Goal: Information Seeking & Learning: Find specific fact

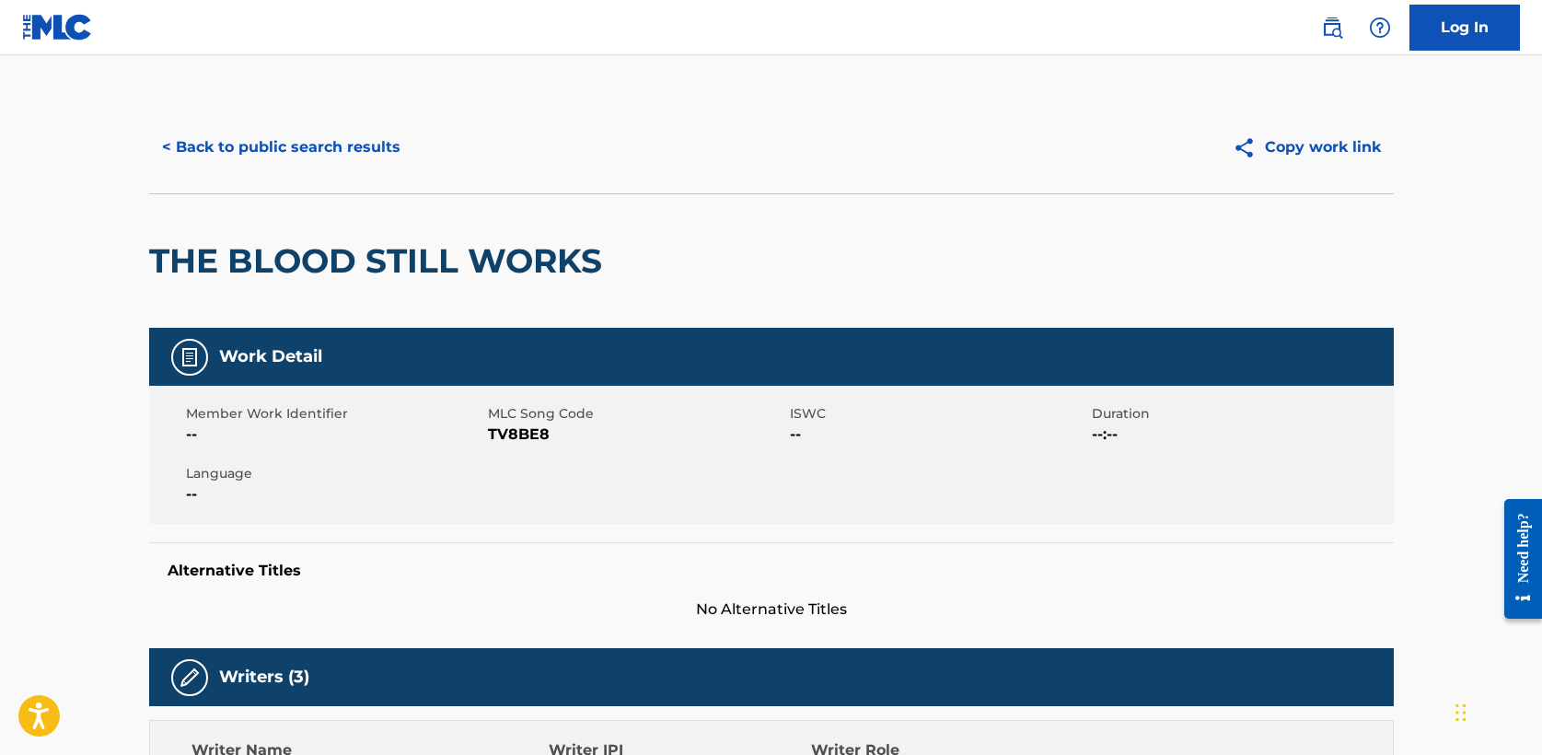
click at [260, 134] on button "< Back to public search results" at bounding box center [281, 147] width 264 height 46
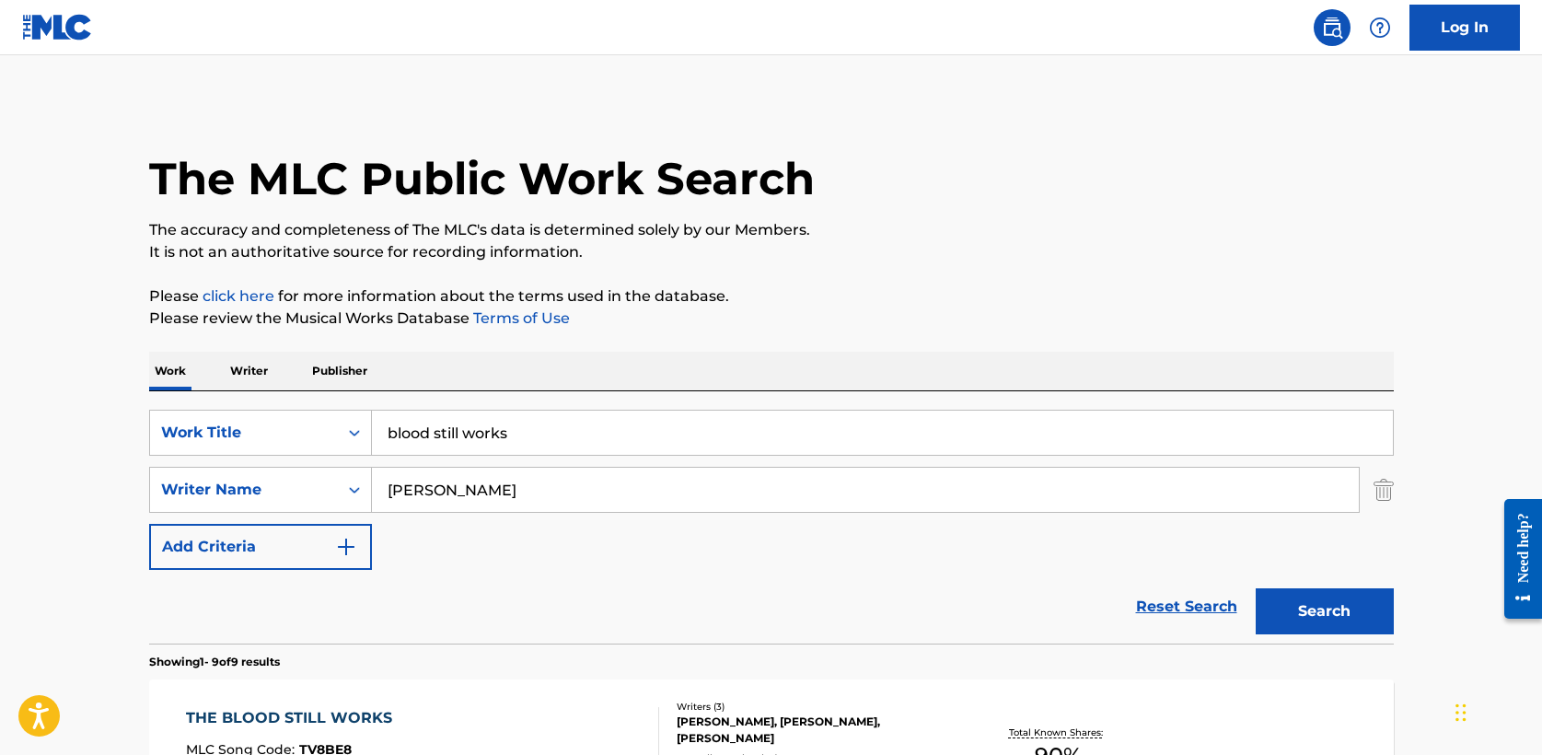
scroll to position [272, 0]
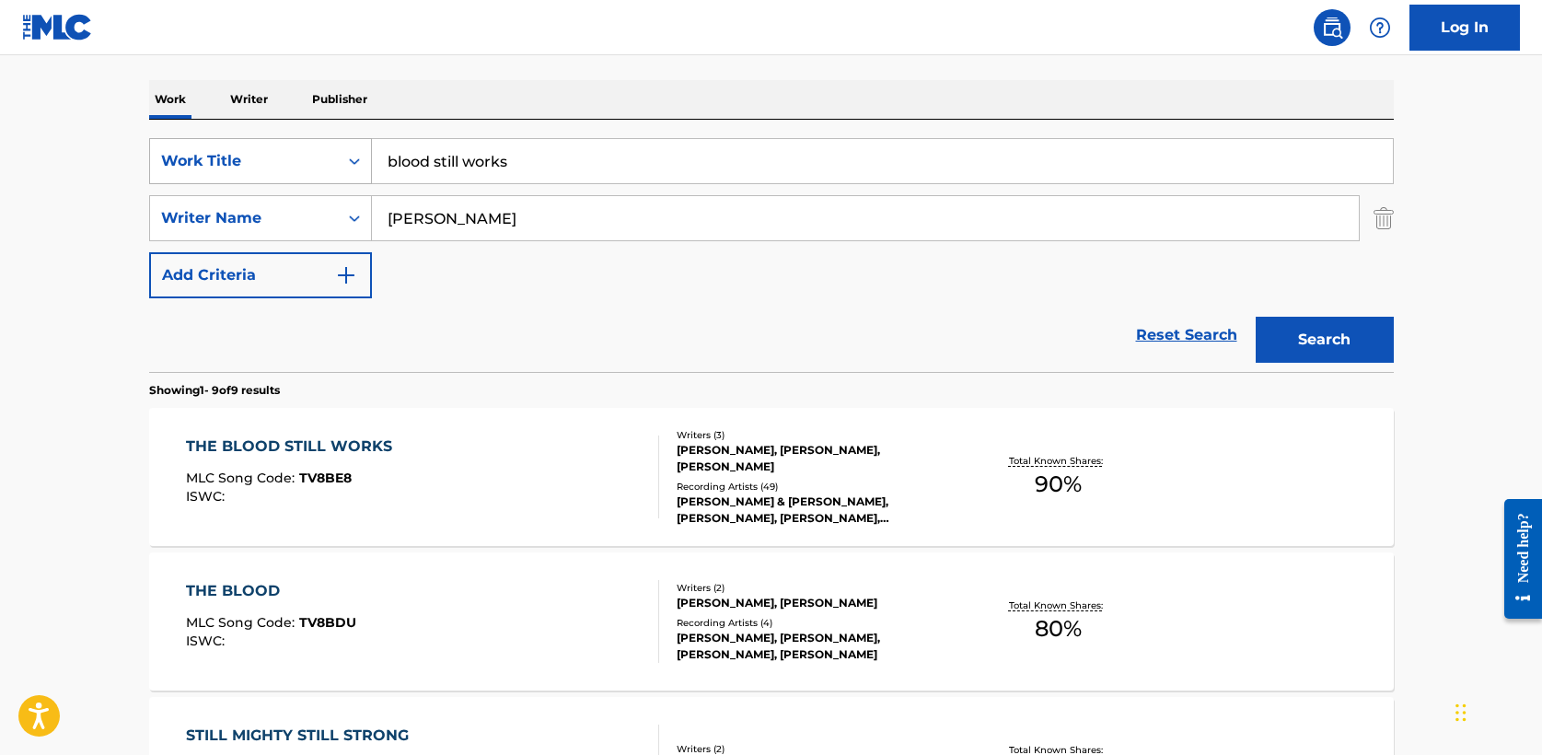
drag, startPoint x: 368, startPoint y: 164, endPoint x: 171, endPoint y: 164, distance: 197.0
click at [171, 164] on div "SearchWithCriteria5a2173f0-7a6b-48a5-aaeb-ae2f49c14e6e Work Title blood still w…" at bounding box center [771, 161] width 1245 height 46
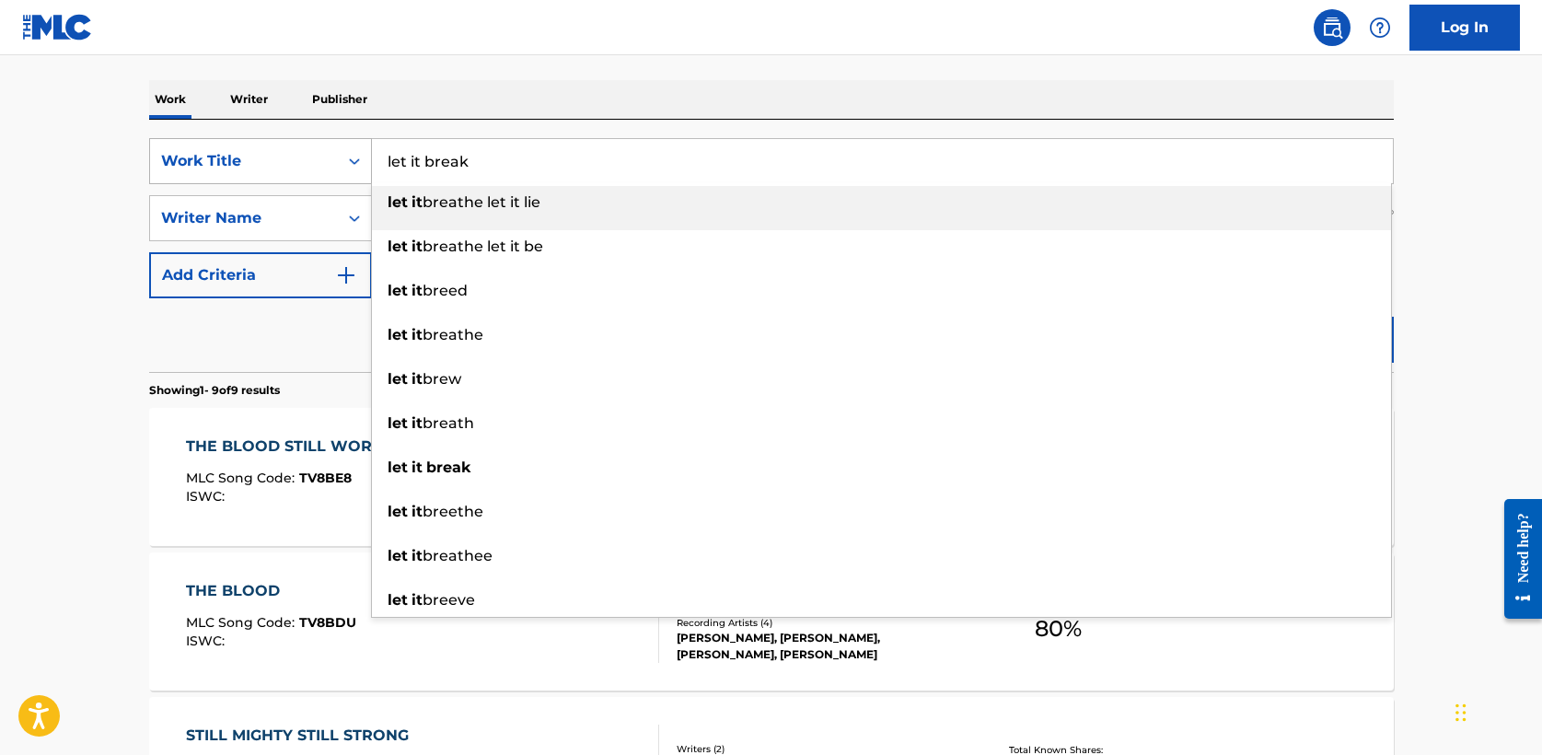
type input "let it break"
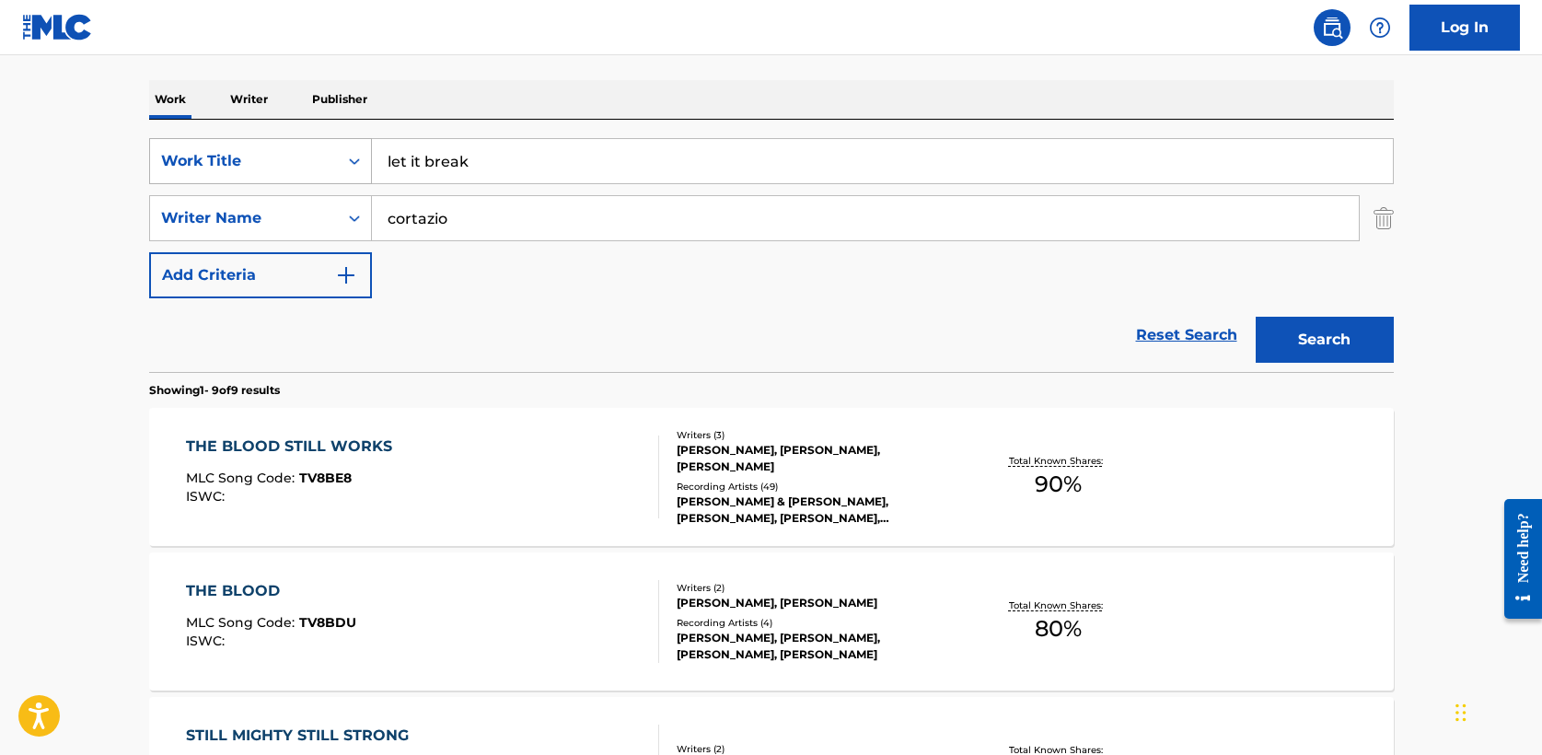
type input "cortazio"
click at [1256, 317] on button "Search" at bounding box center [1325, 340] width 138 height 46
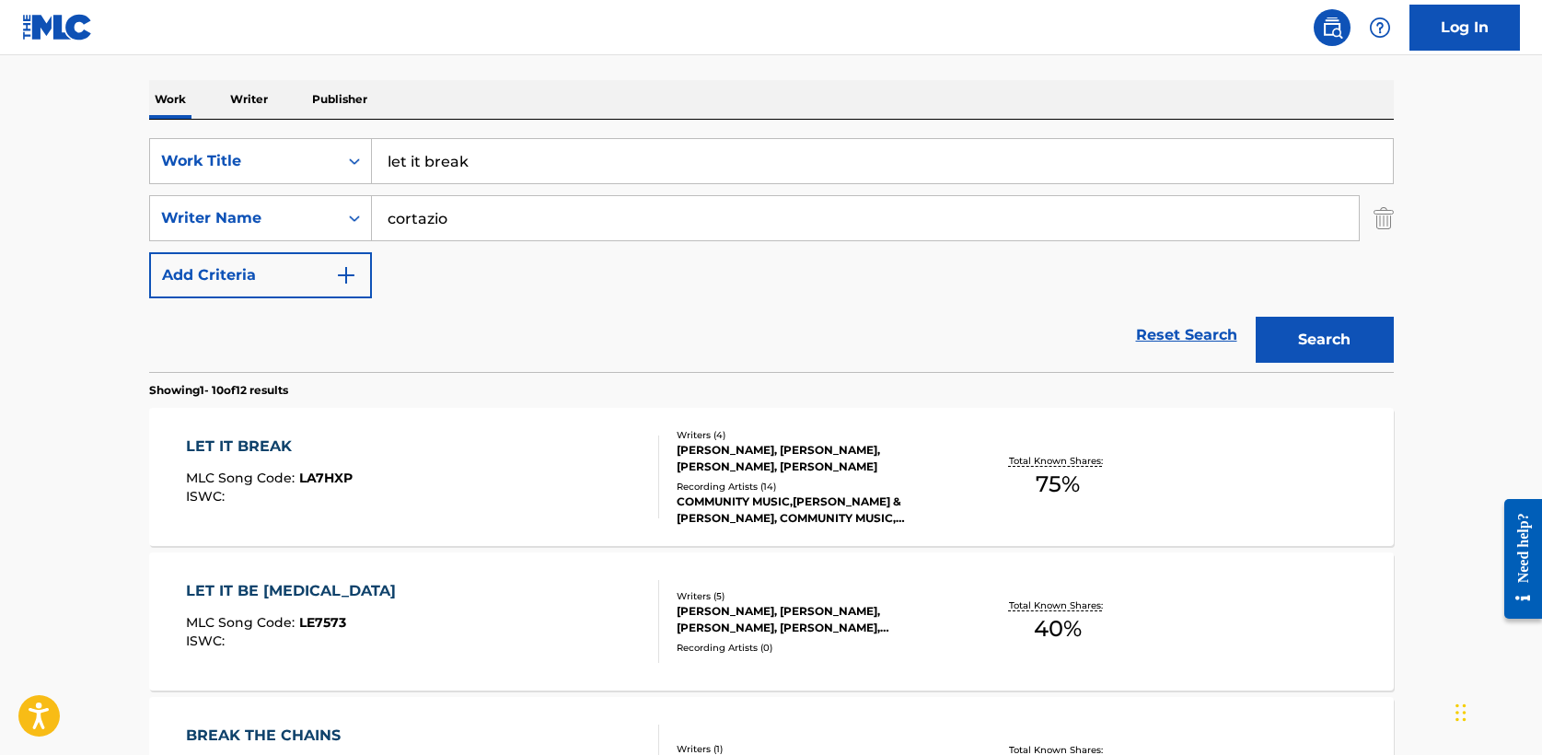
click at [267, 446] on div "LET IT BREAK" at bounding box center [269, 447] width 167 height 22
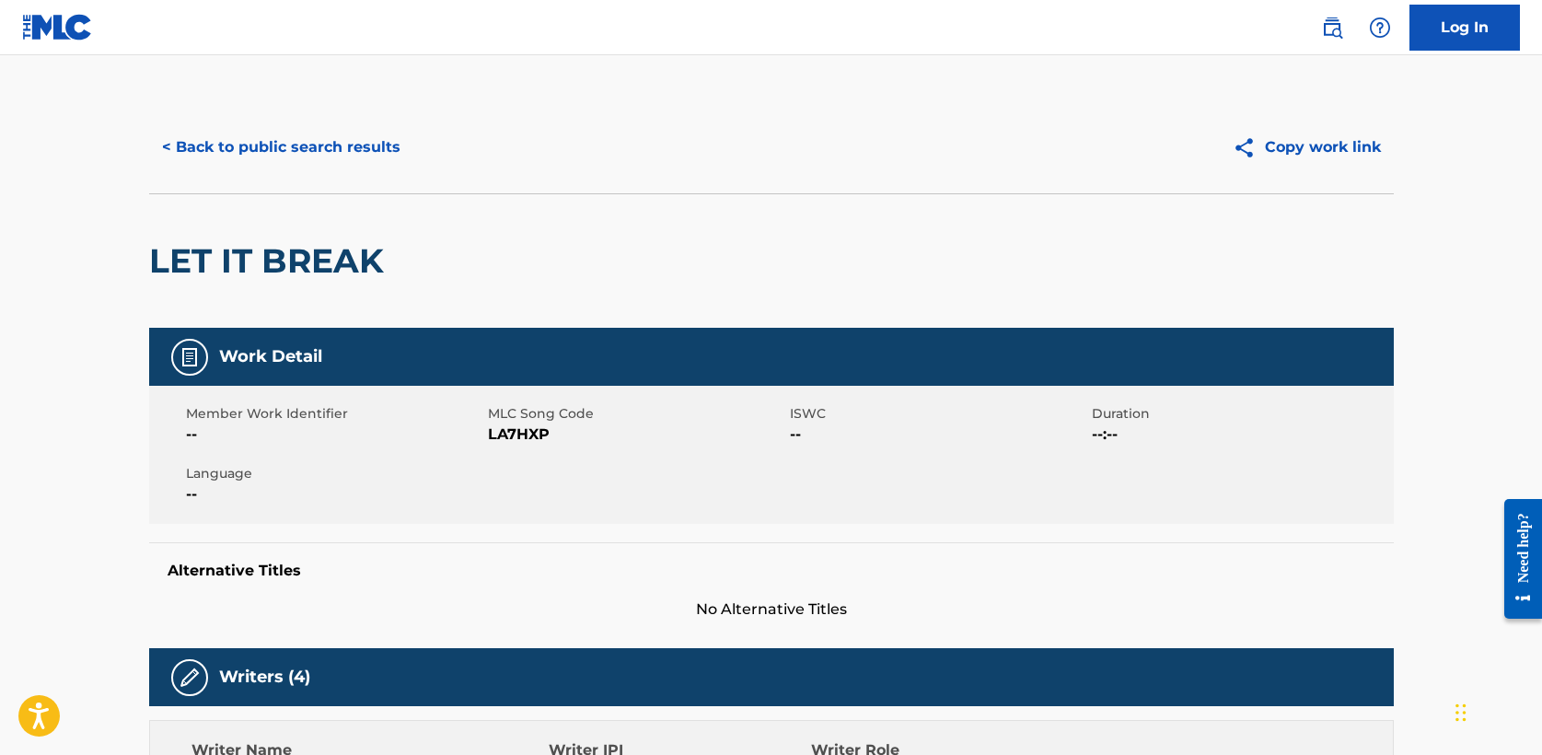
click at [232, 148] on button "< Back to public search results" at bounding box center [281, 147] width 264 height 46
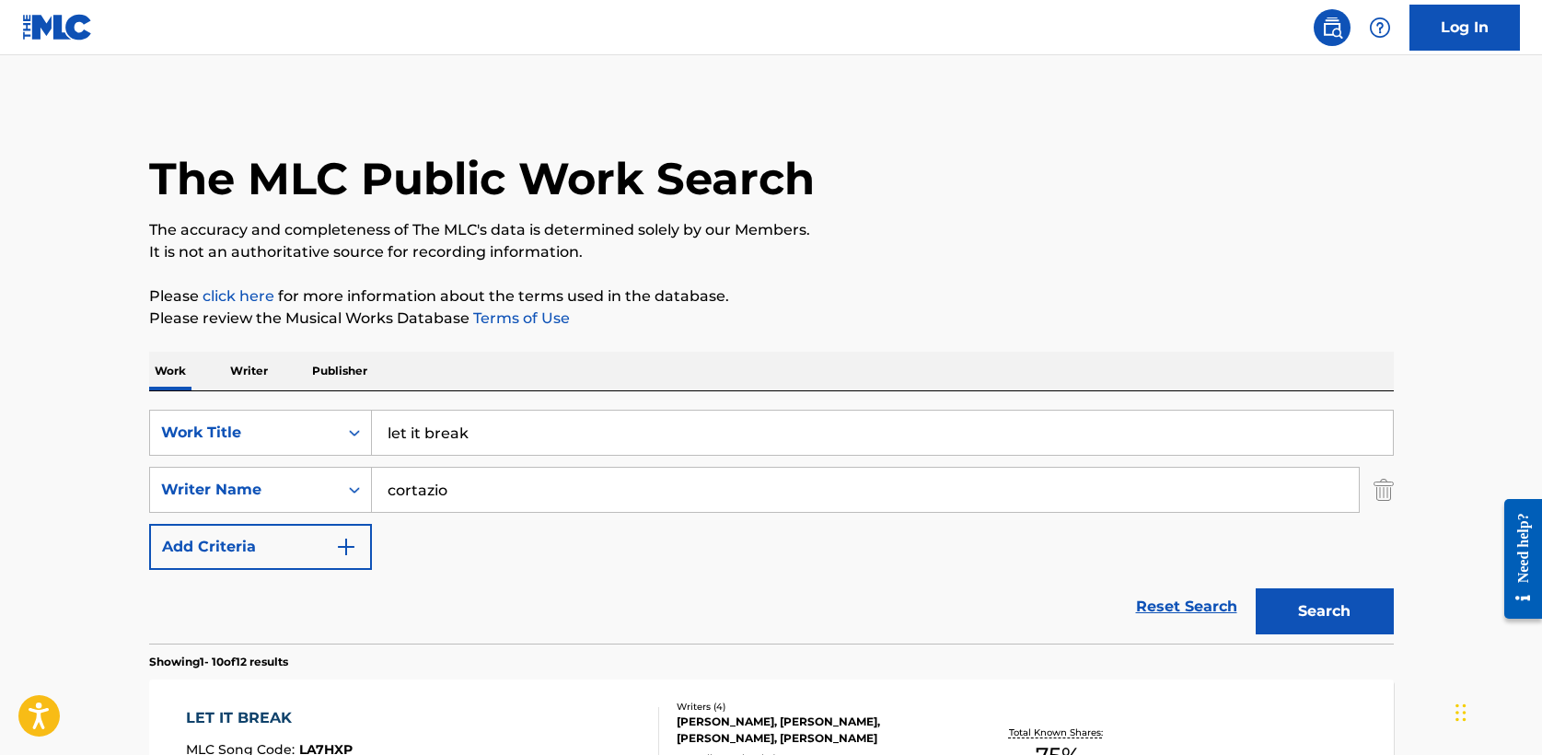
scroll to position [272, 0]
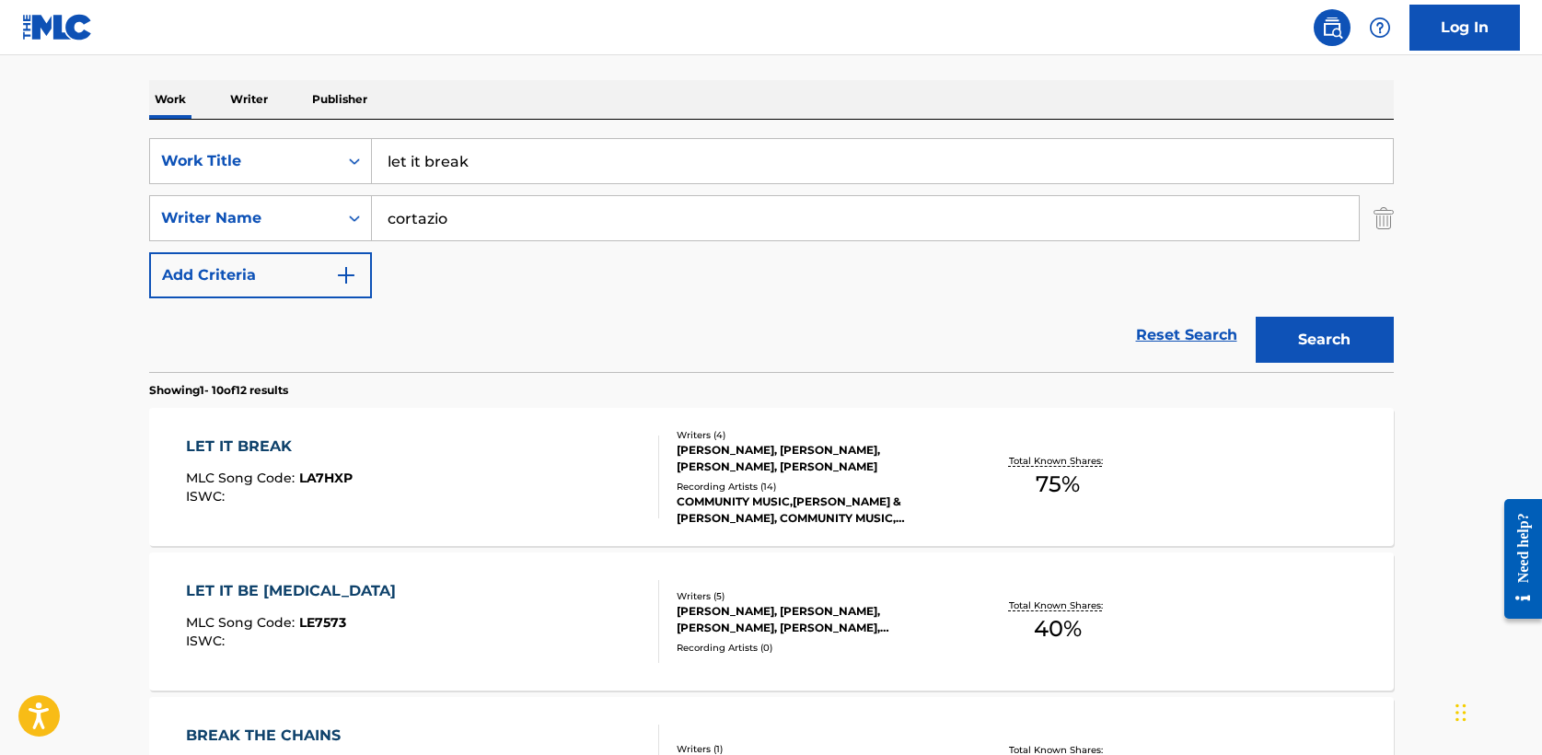
drag, startPoint x: 524, startPoint y: 163, endPoint x: 89, endPoint y: 153, distance: 434.7
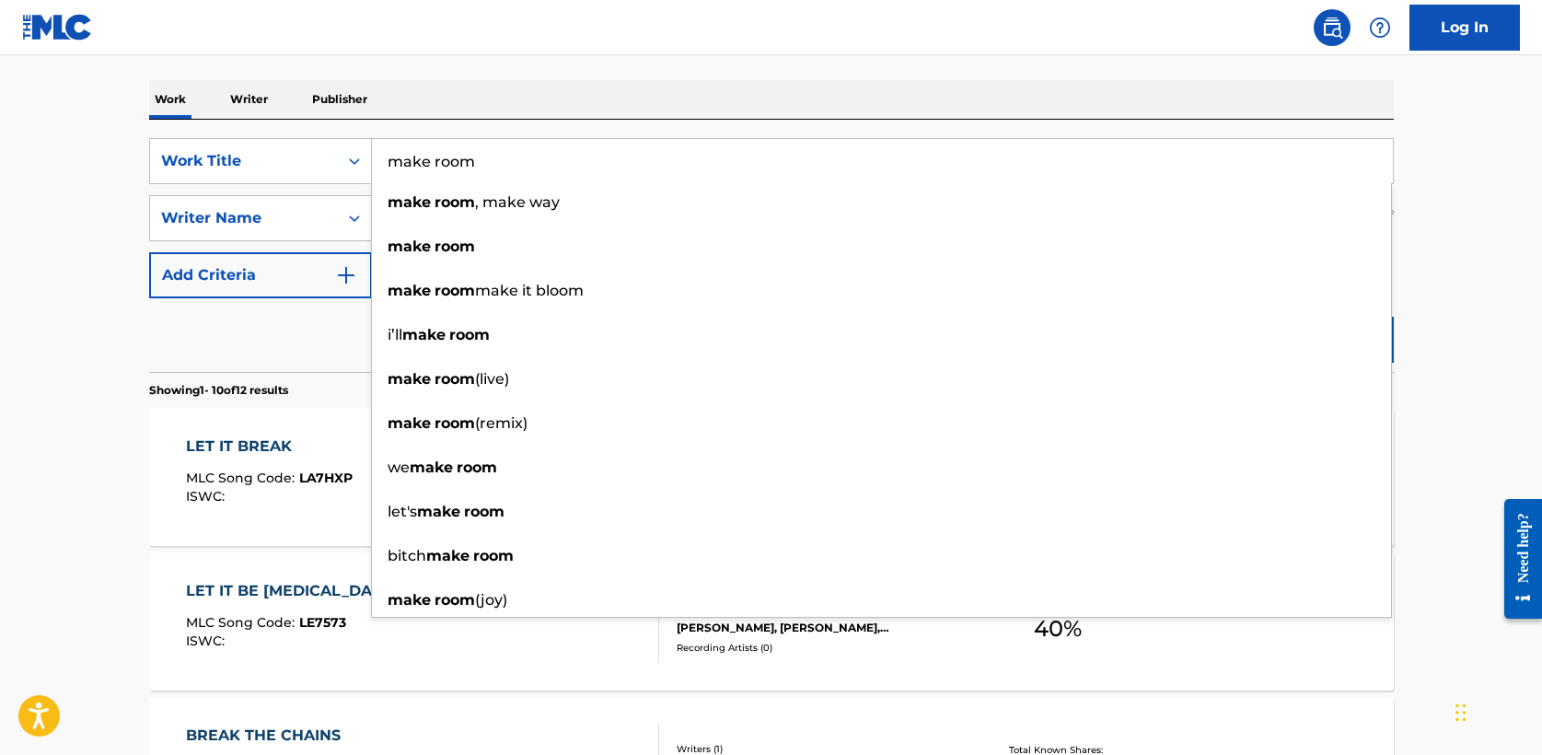
type input "make room"
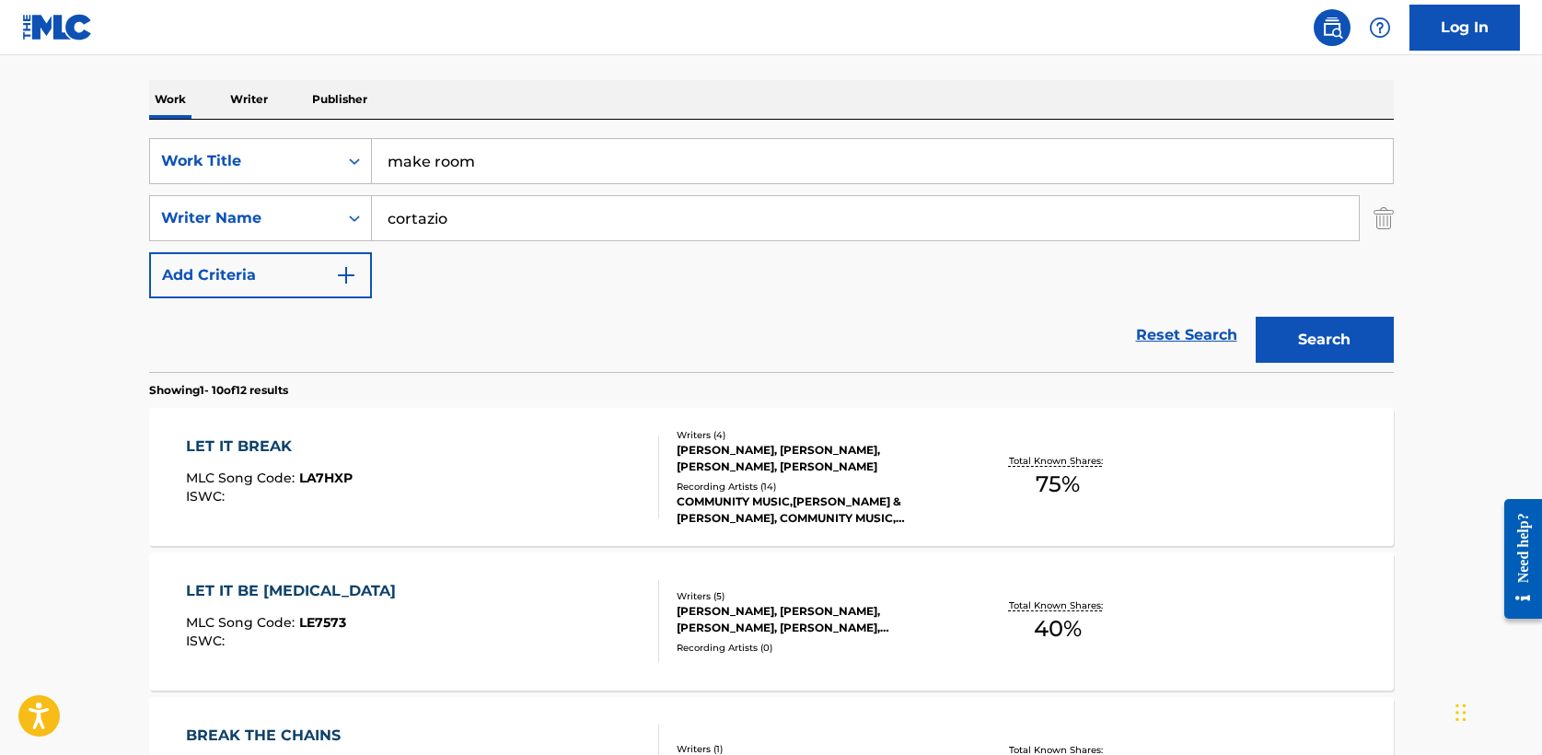
click at [1301, 345] on button "Search" at bounding box center [1325, 340] width 138 height 46
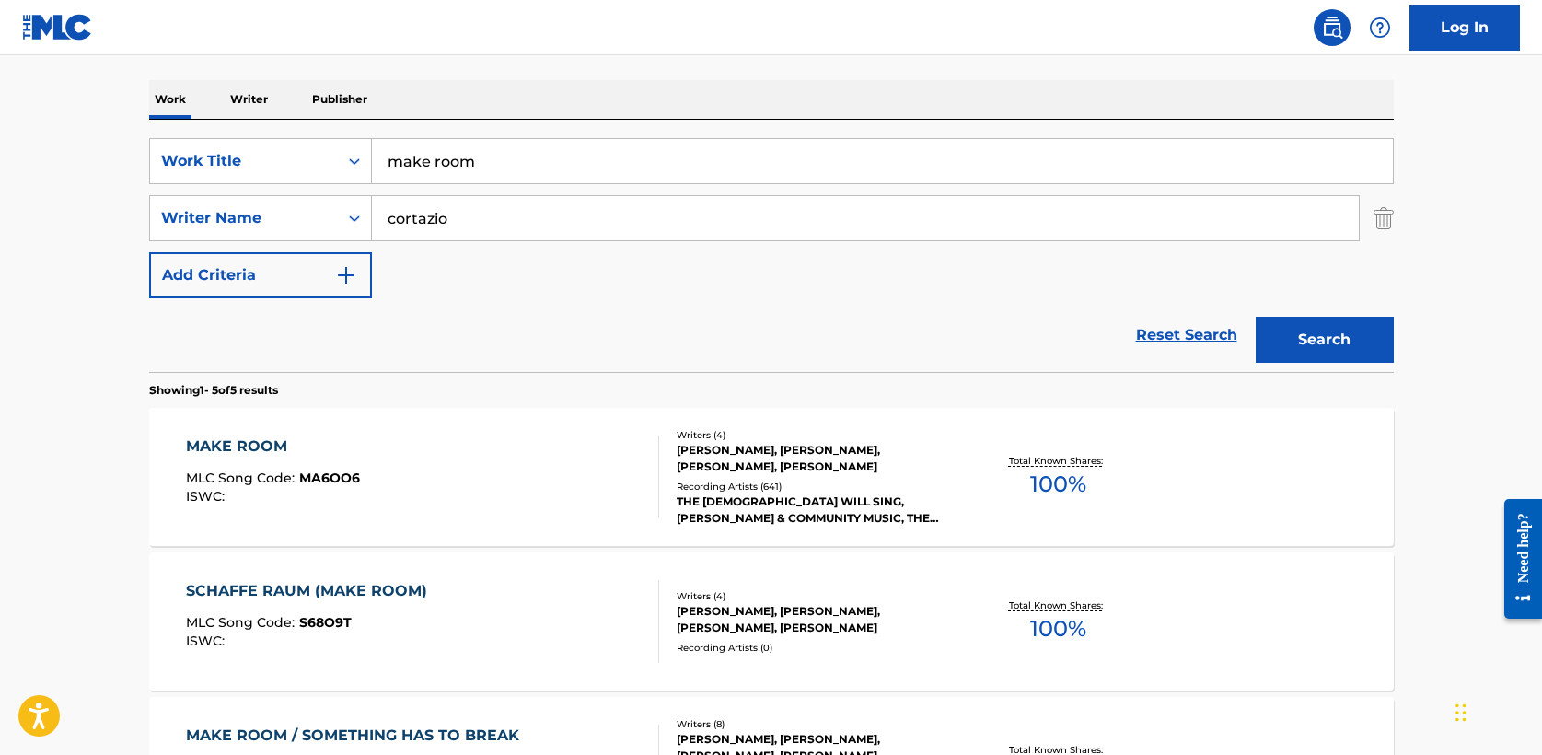
click at [265, 447] on div "MAKE ROOM" at bounding box center [273, 447] width 174 height 22
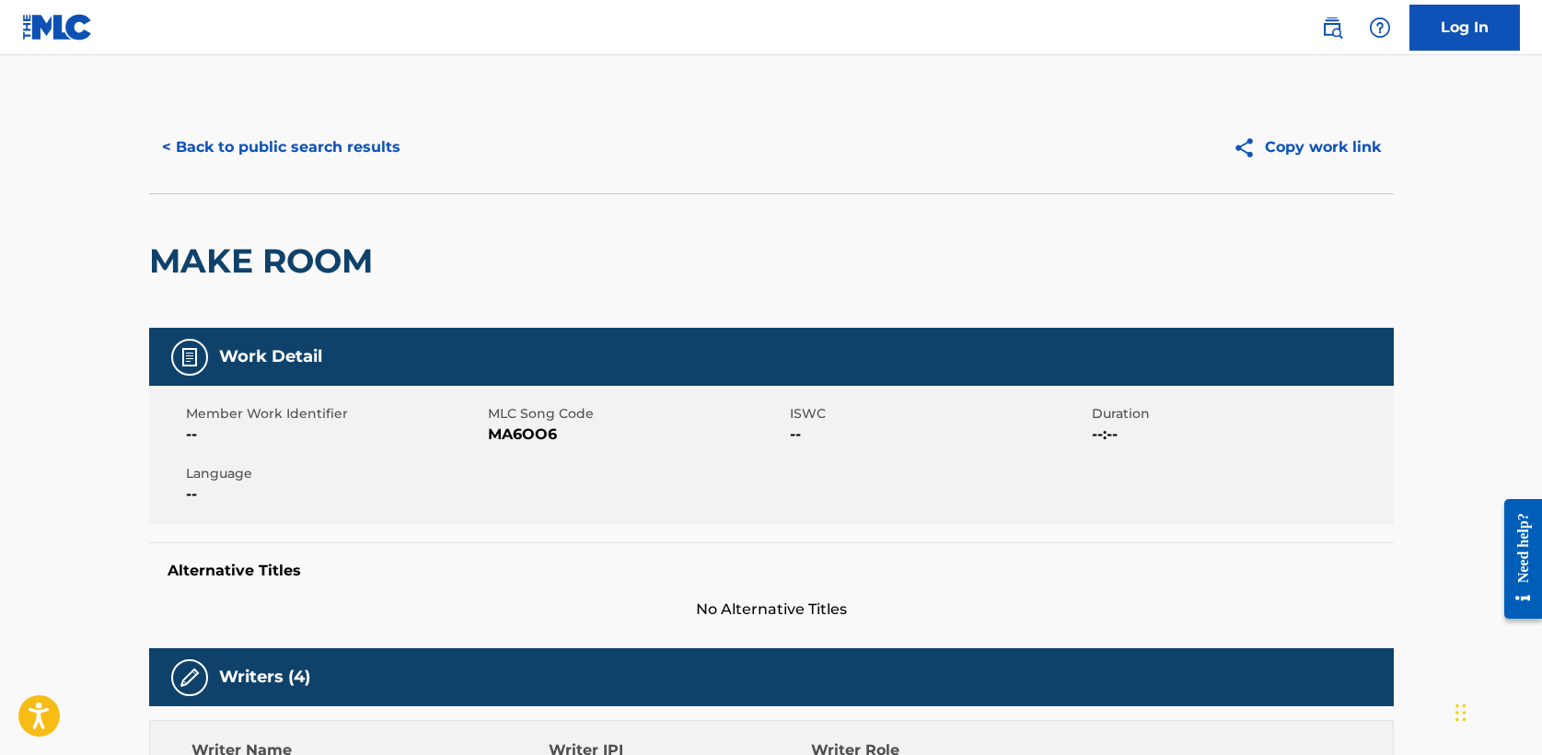
click at [299, 139] on button "< Back to public search results" at bounding box center [281, 147] width 264 height 46
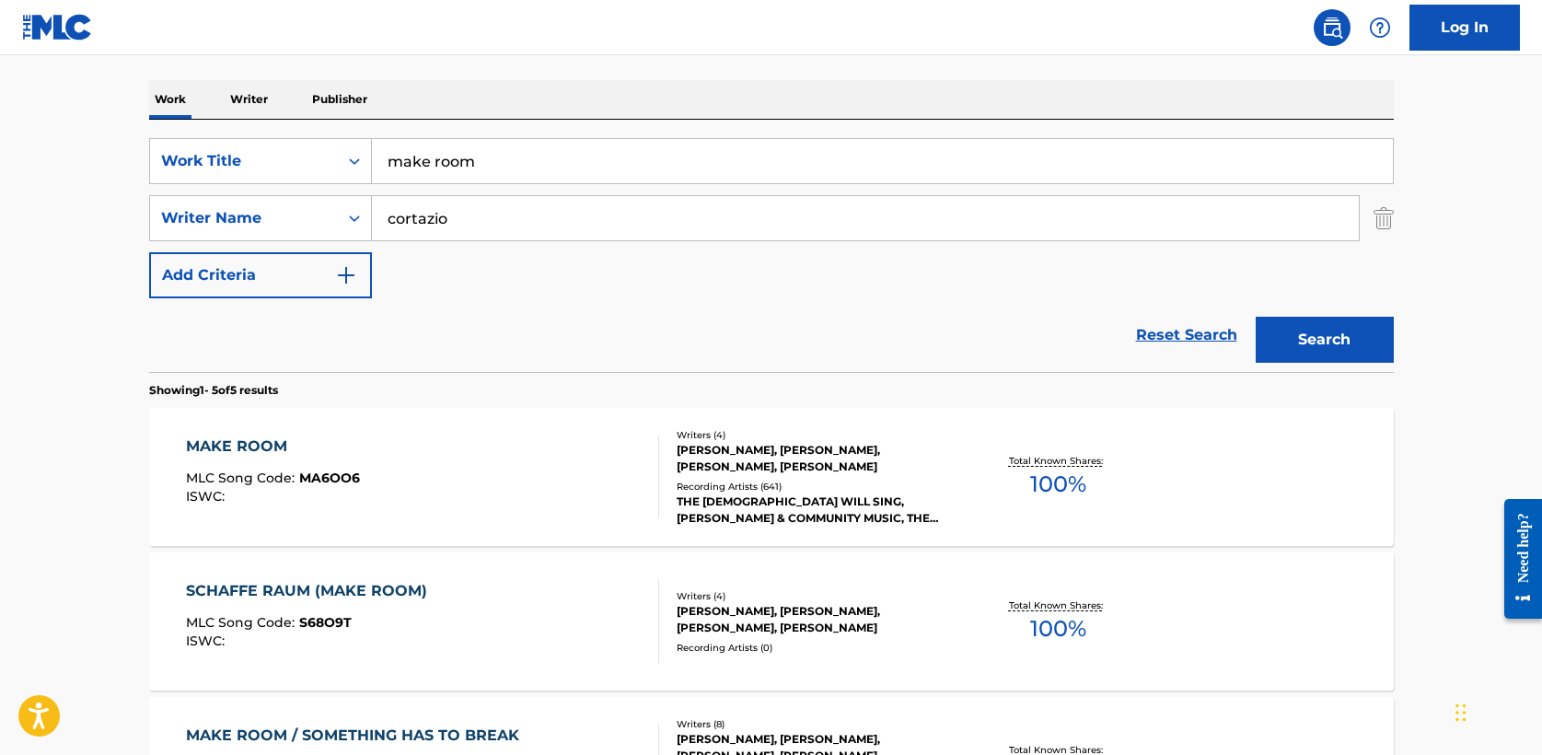
drag, startPoint x: 546, startPoint y: 171, endPoint x: 111, endPoint y: 168, distance: 434.6
click at [111, 168] on main "The MLC Public Work Search The accuracy and completeness of The MLC's data is d…" at bounding box center [771, 502] width 1542 height 1436
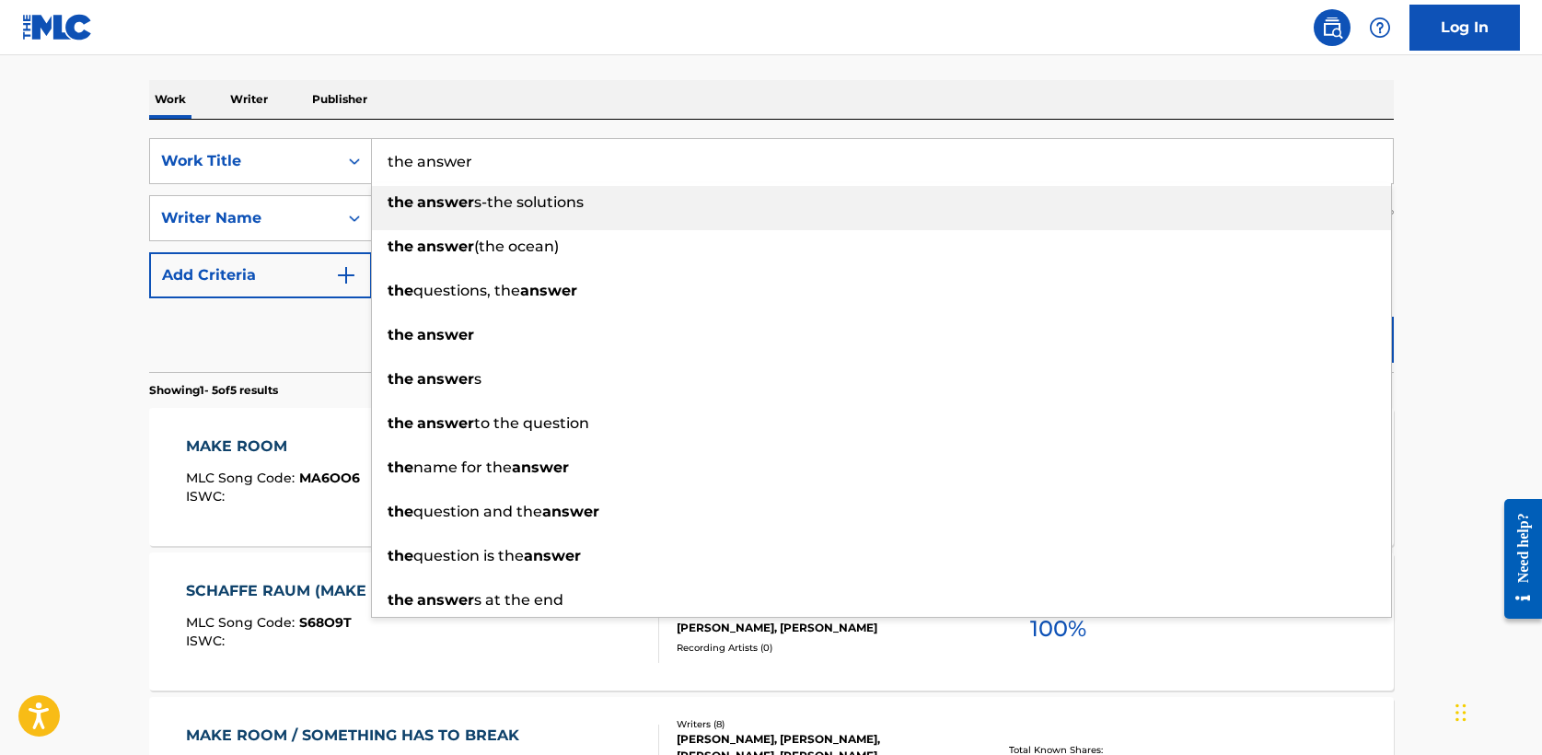
type input "the answer"
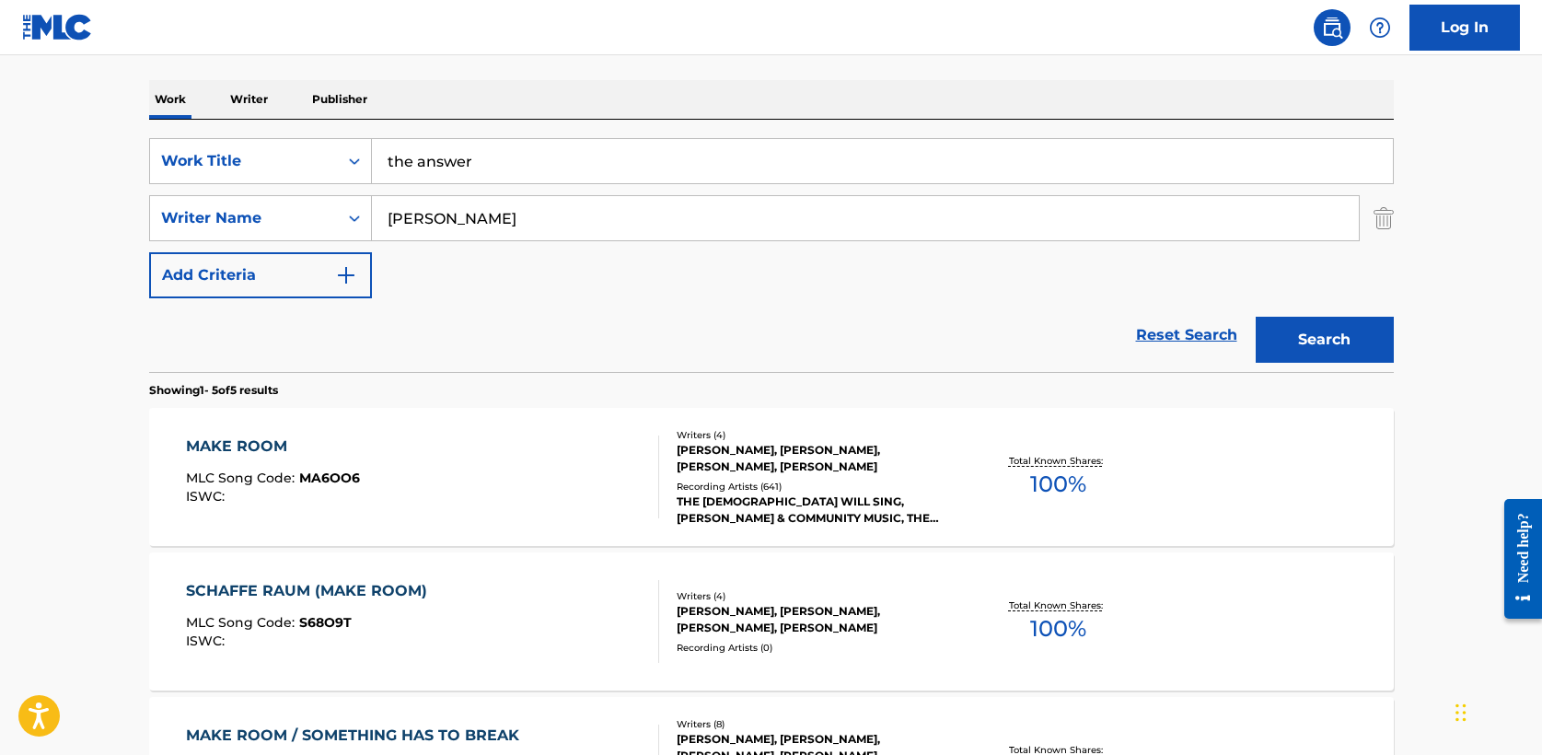
type input "[PERSON_NAME]"
click at [1256, 317] on button "Search" at bounding box center [1325, 340] width 138 height 46
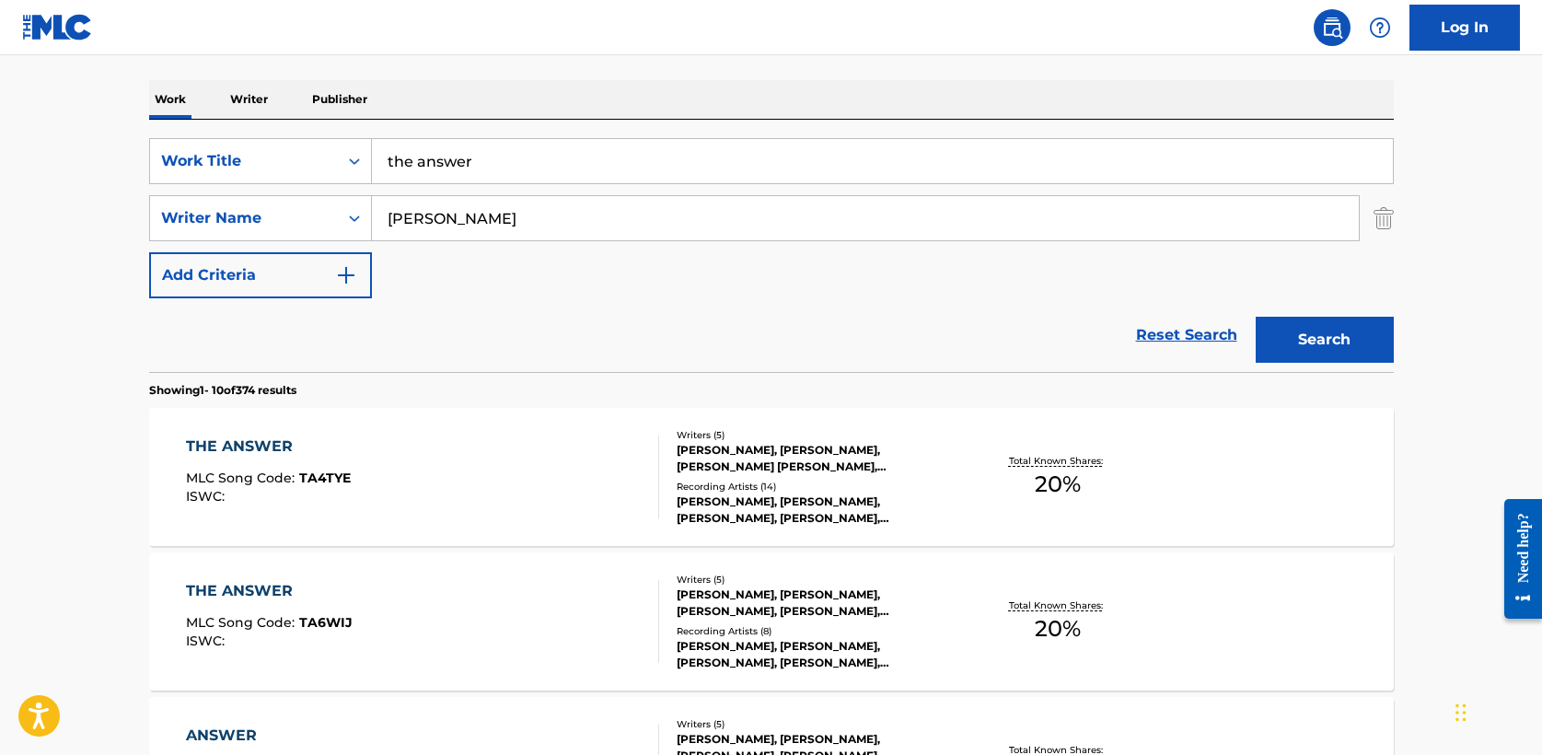
click at [276, 441] on div "THE ANSWER" at bounding box center [268, 447] width 165 height 22
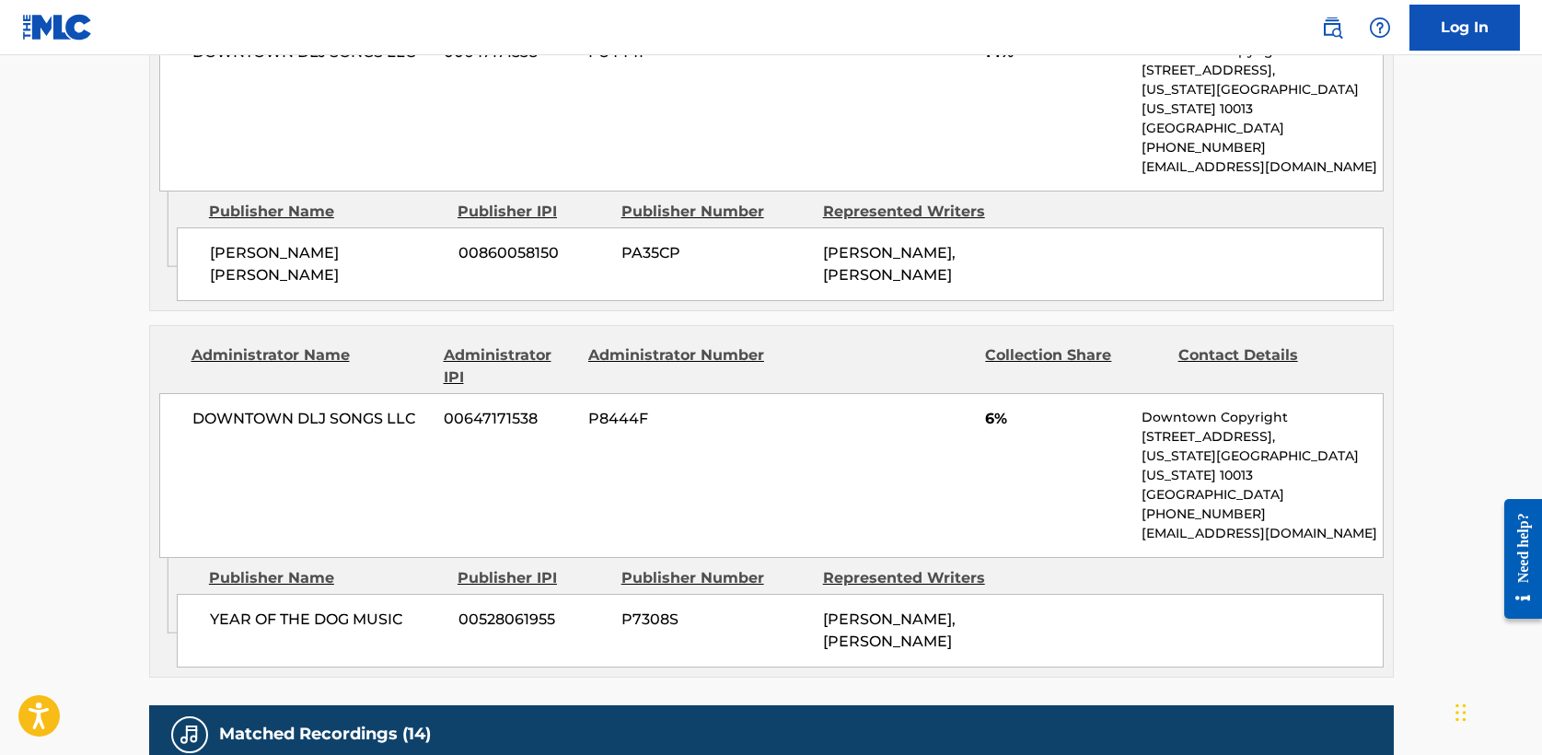
scroll to position [1078, 0]
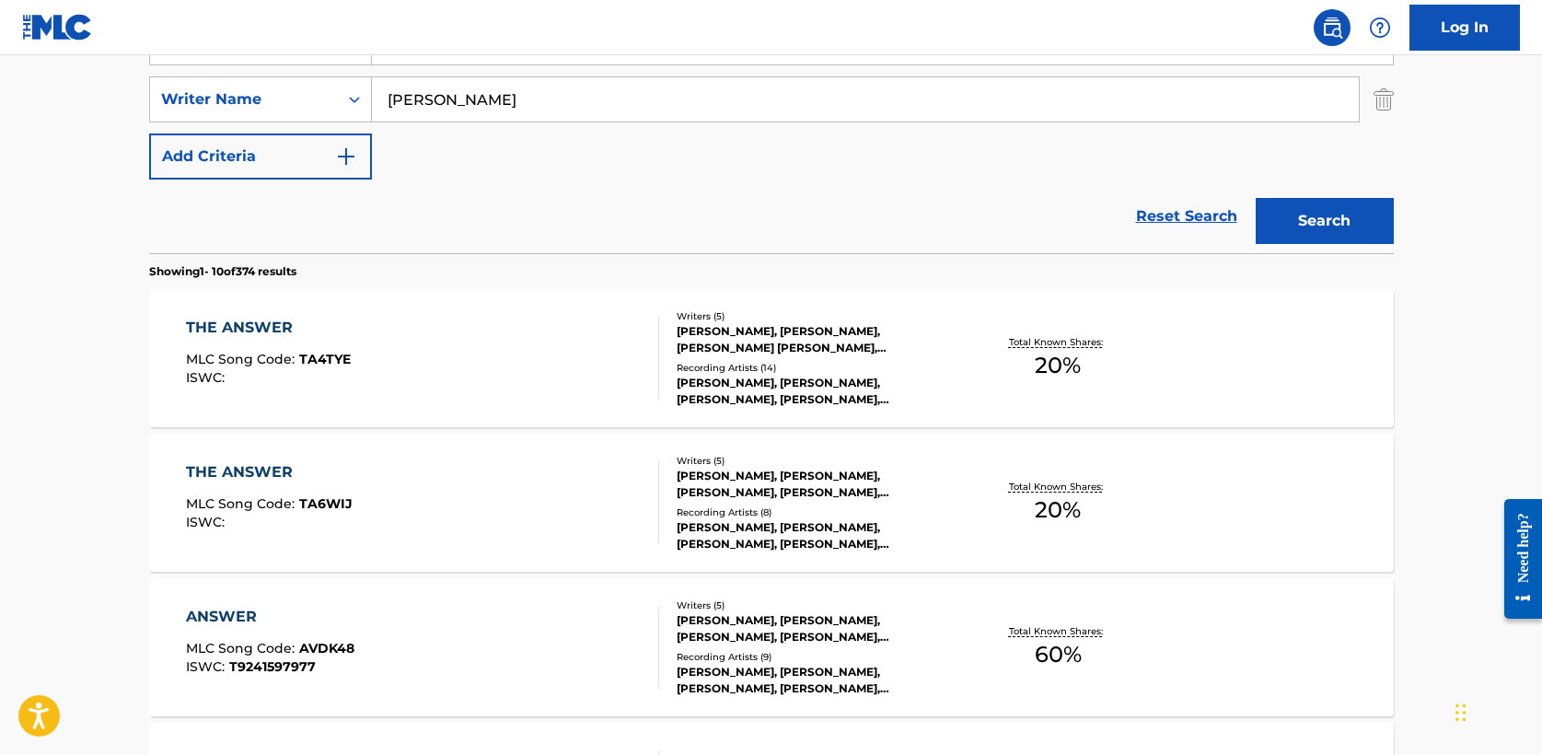
scroll to position [395, 0]
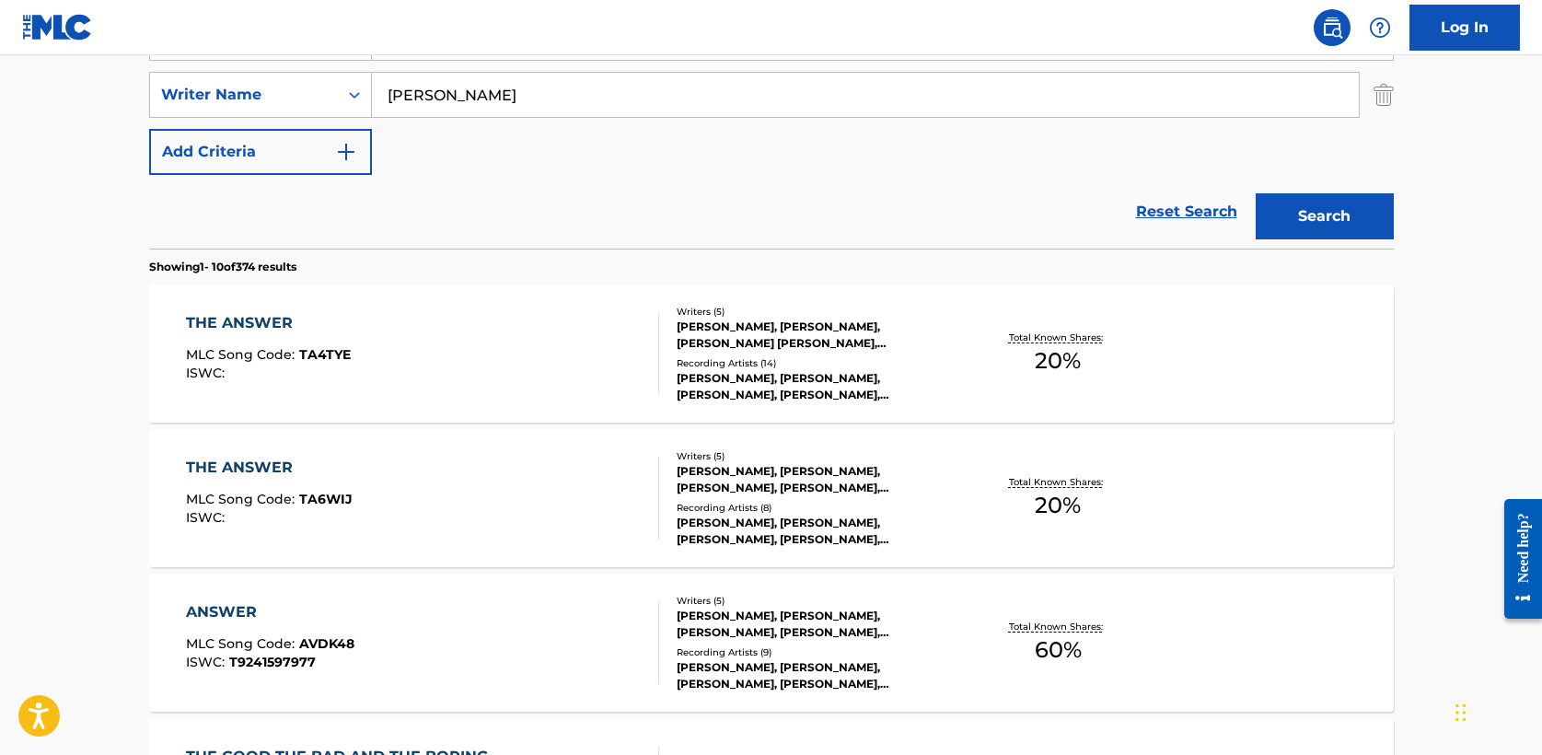
click at [273, 468] on div "THE ANSWER" at bounding box center [269, 468] width 167 height 22
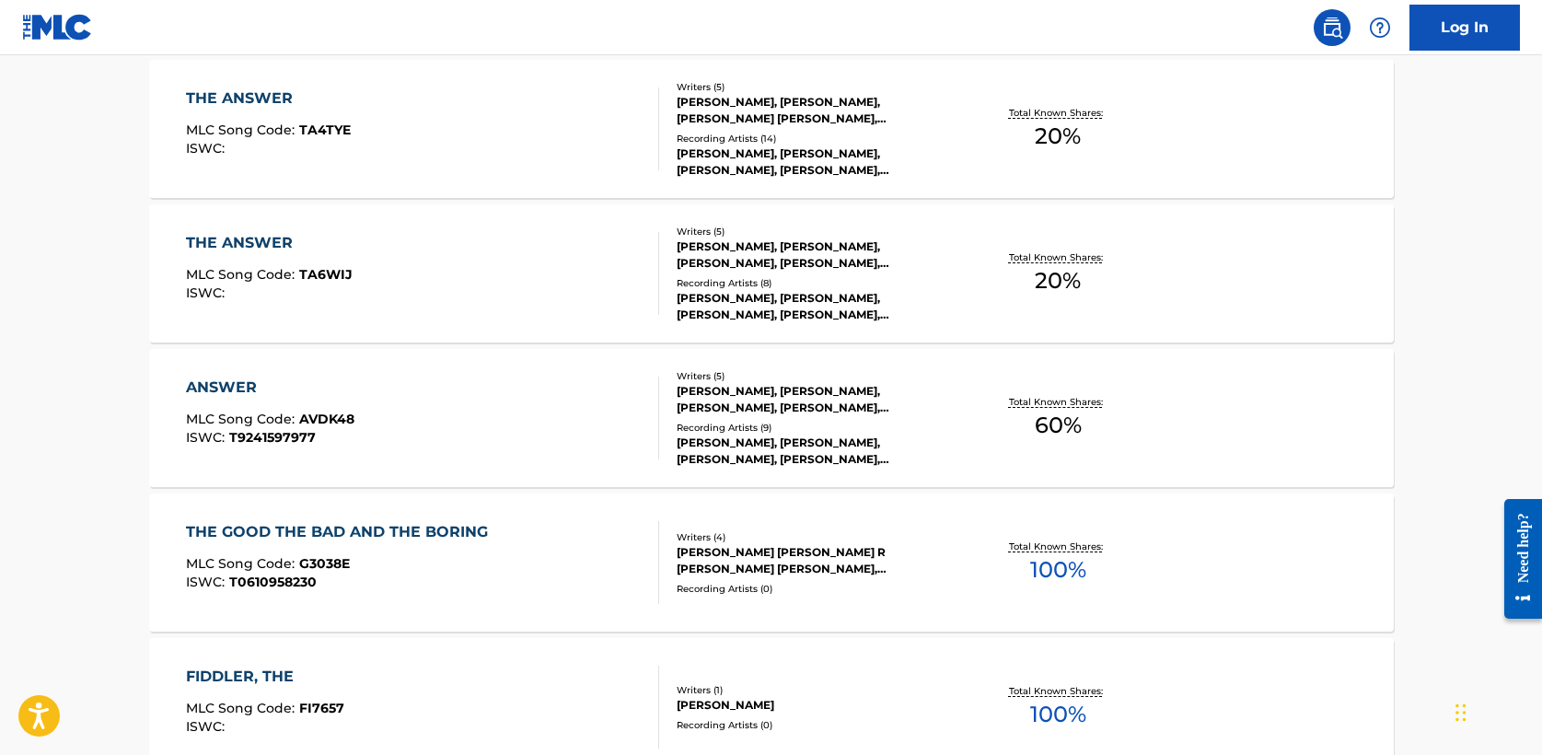
scroll to position [631, 0]
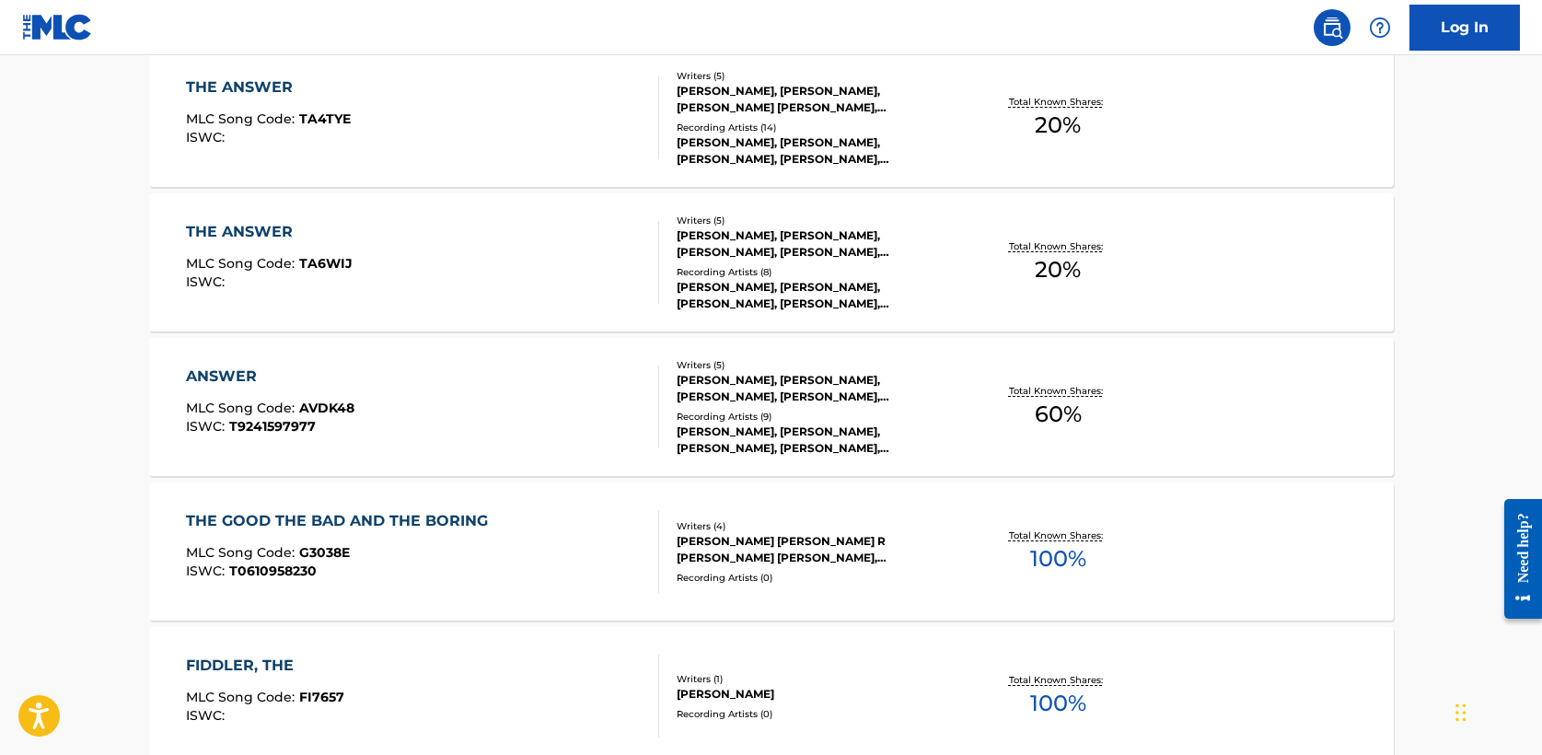
click at [235, 370] on div "ANSWER" at bounding box center [270, 377] width 168 height 22
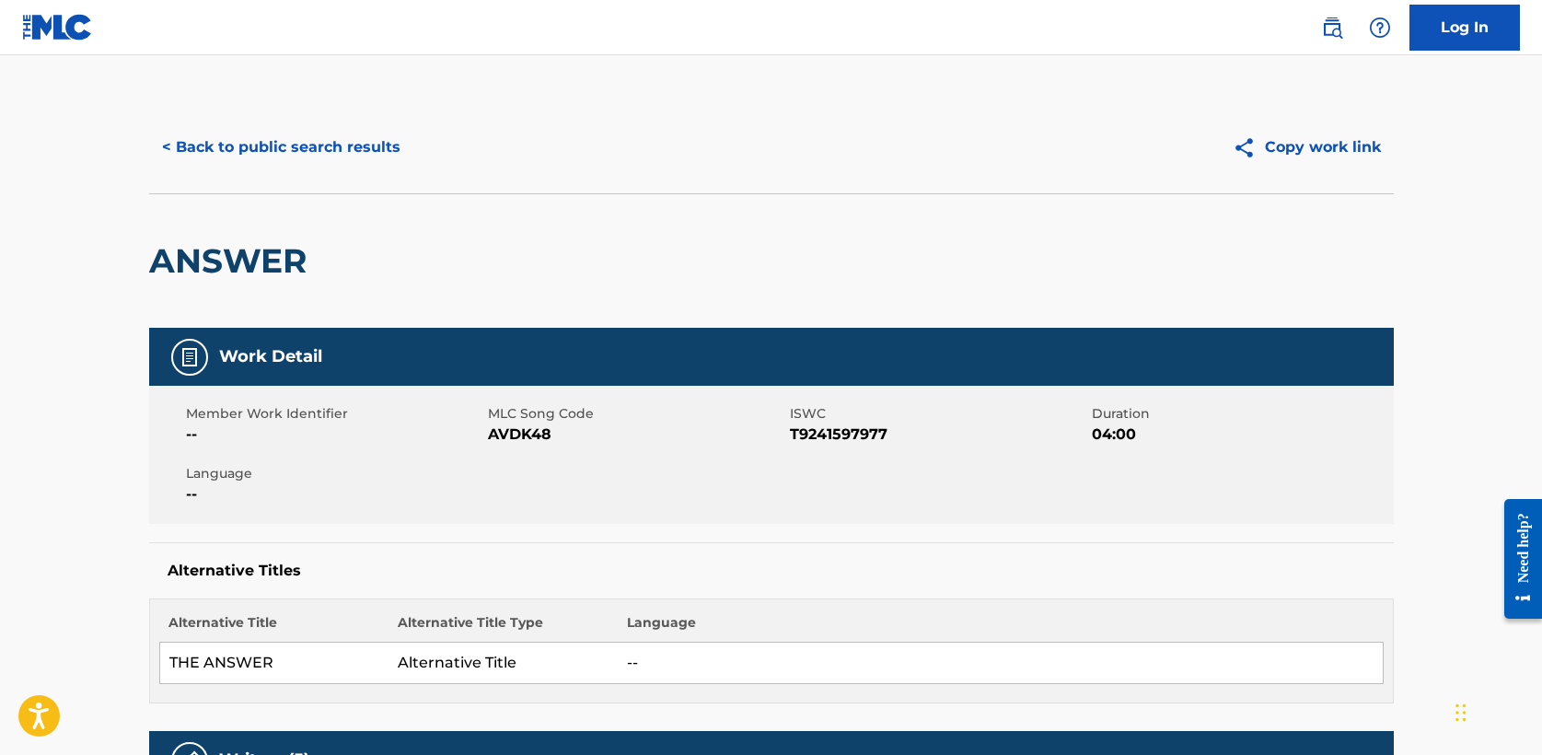
click at [289, 141] on button "< Back to public search results" at bounding box center [281, 147] width 264 height 46
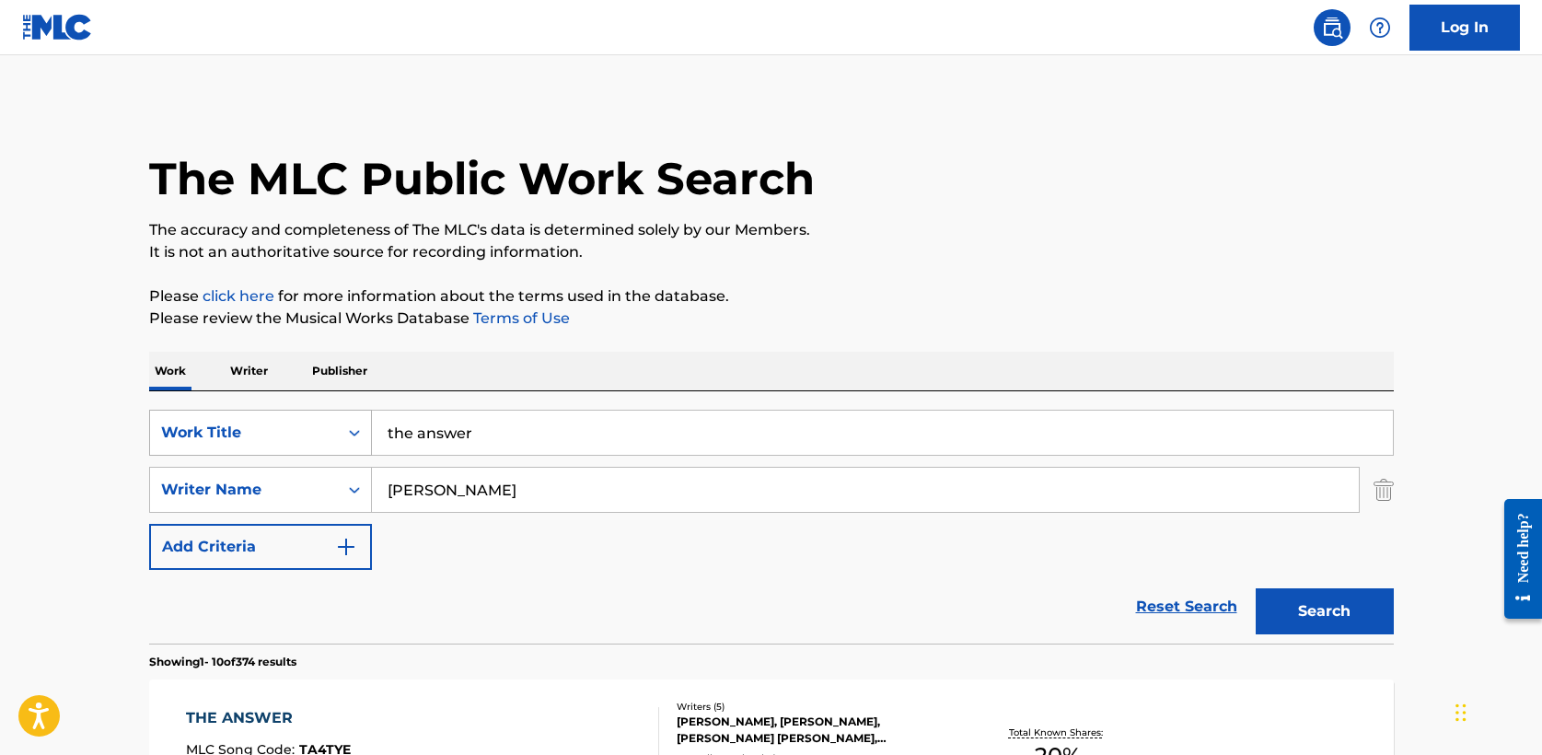
drag, startPoint x: 489, startPoint y: 437, endPoint x: 158, endPoint y: 422, distance: 330.9
click at [158, 422] on div "SearchWithCriteria5a2173f0-7a6b-48a5-aaeb-ae2f49c14e6e Work Title the answer" at bounding box center [771, 433] width 1245 height 46
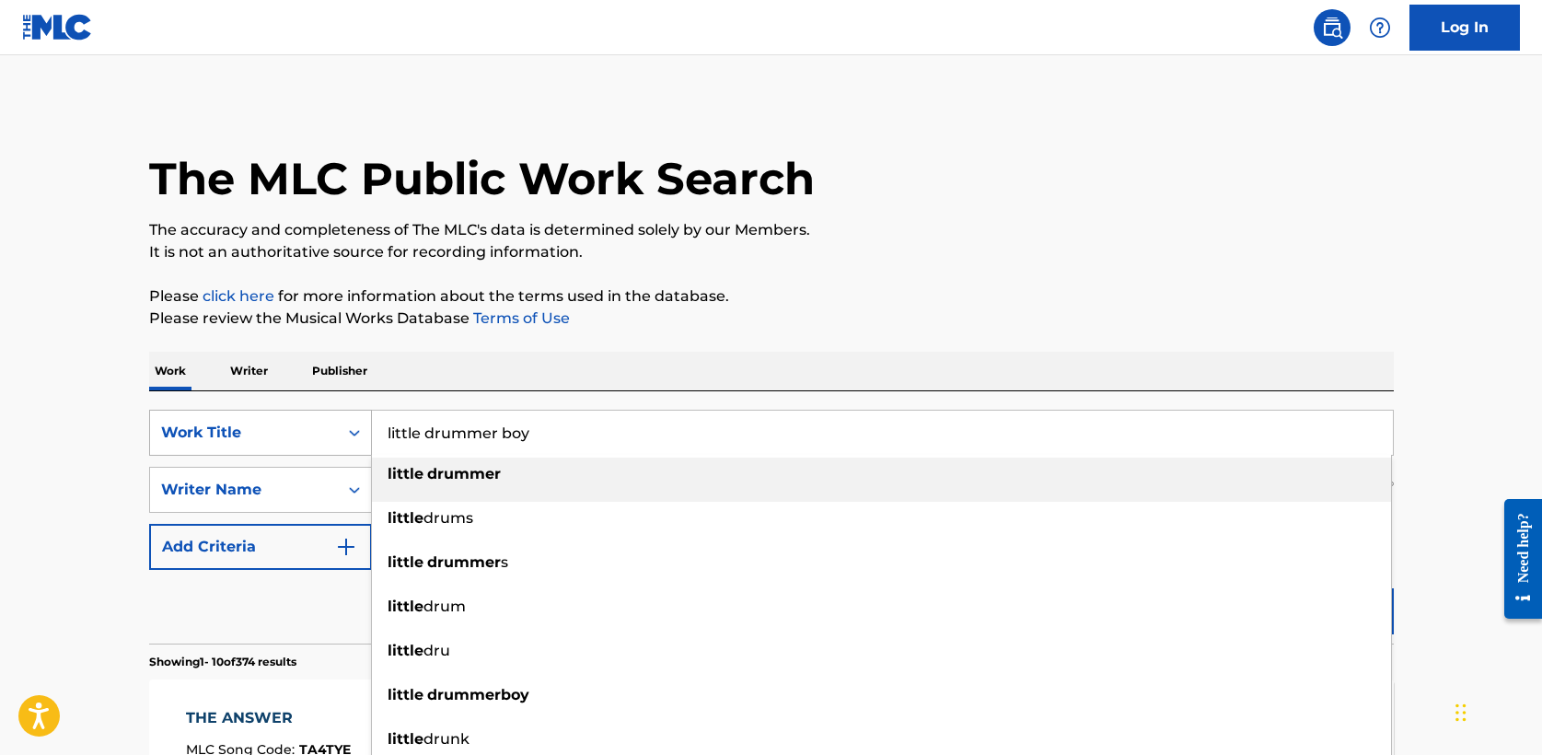
type input "little drummer boy"
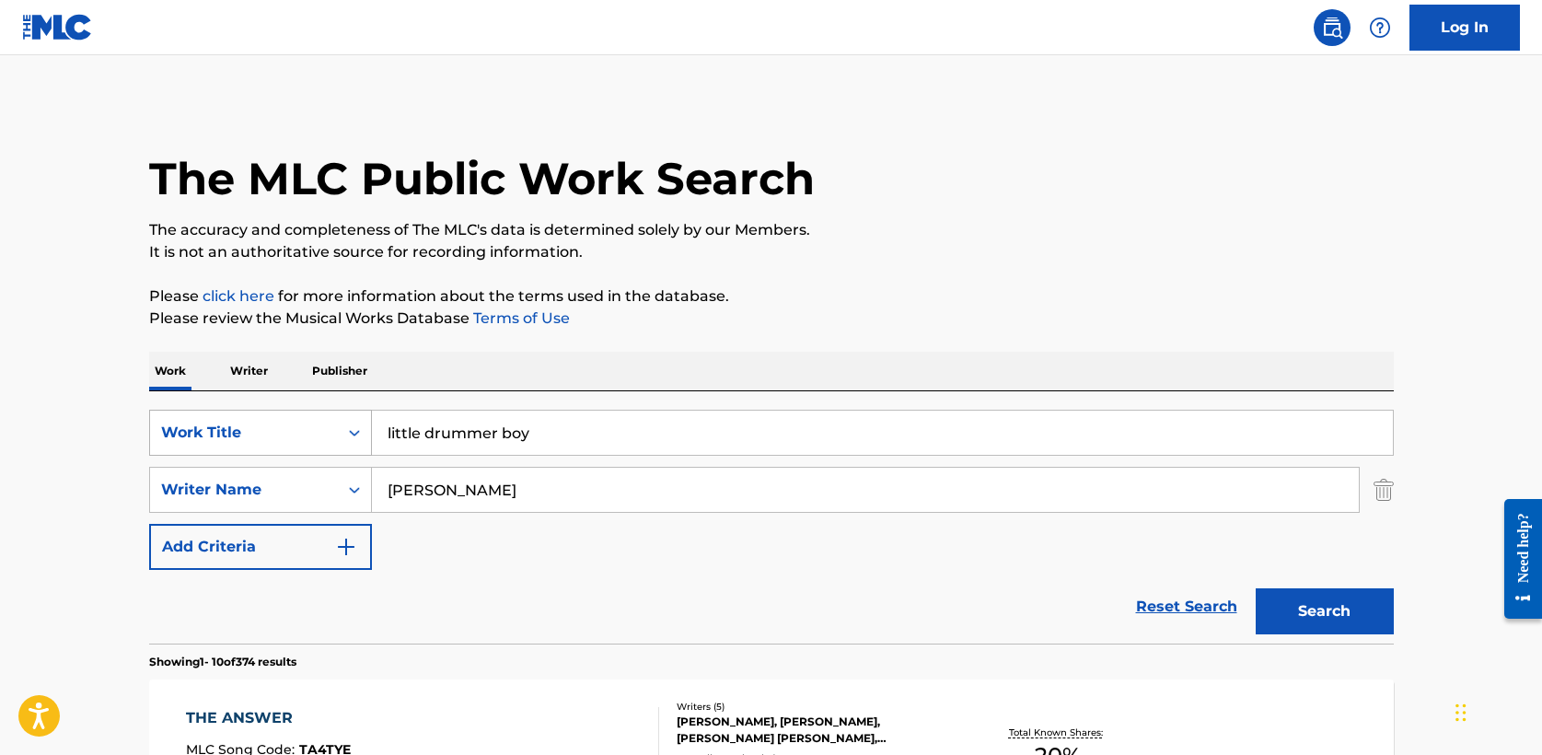
type input "[PERSON_NAME]"
click at [1256, 588] on button "Search" at bounding box center [1325, 611] width 138 height 46
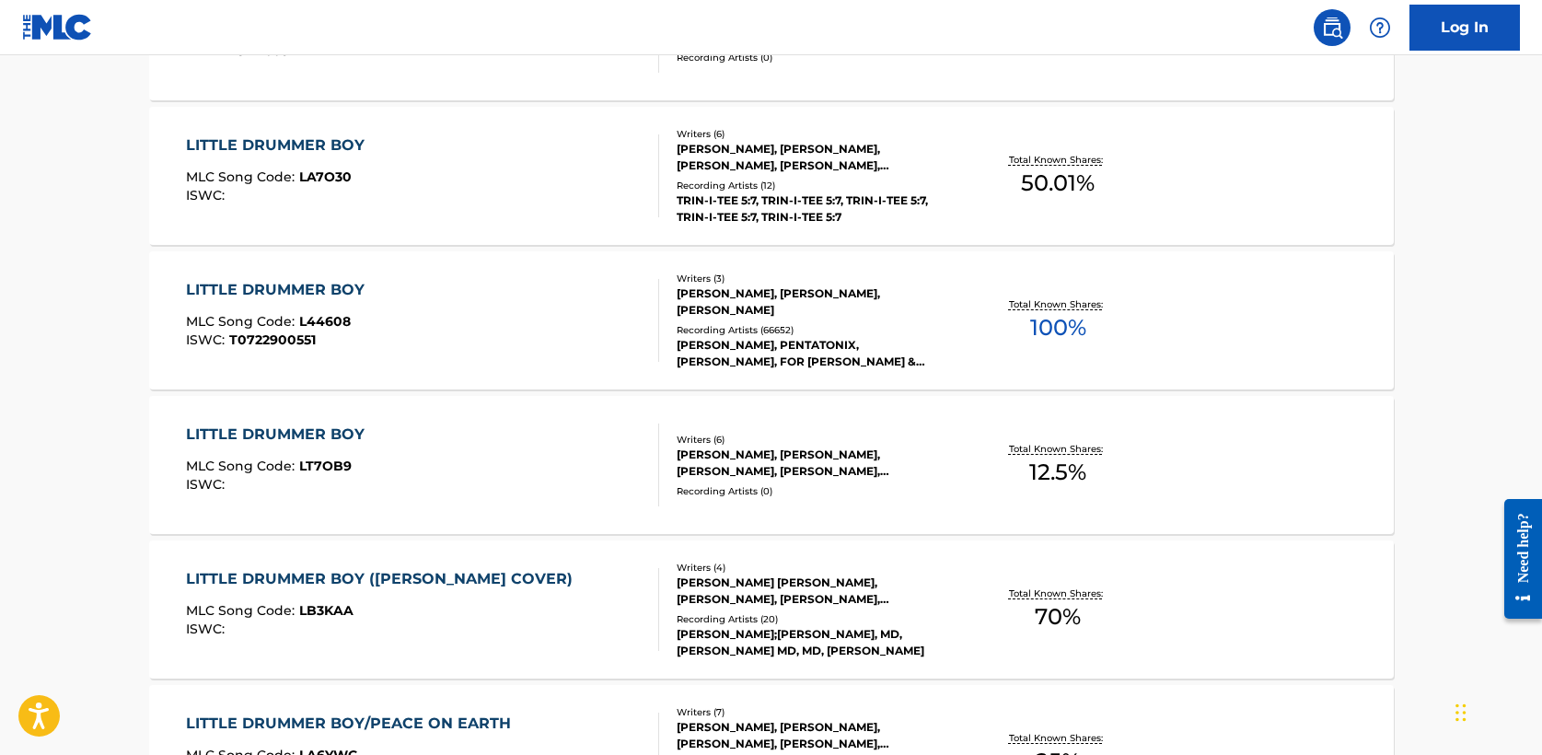
scroll to position [731, 0]
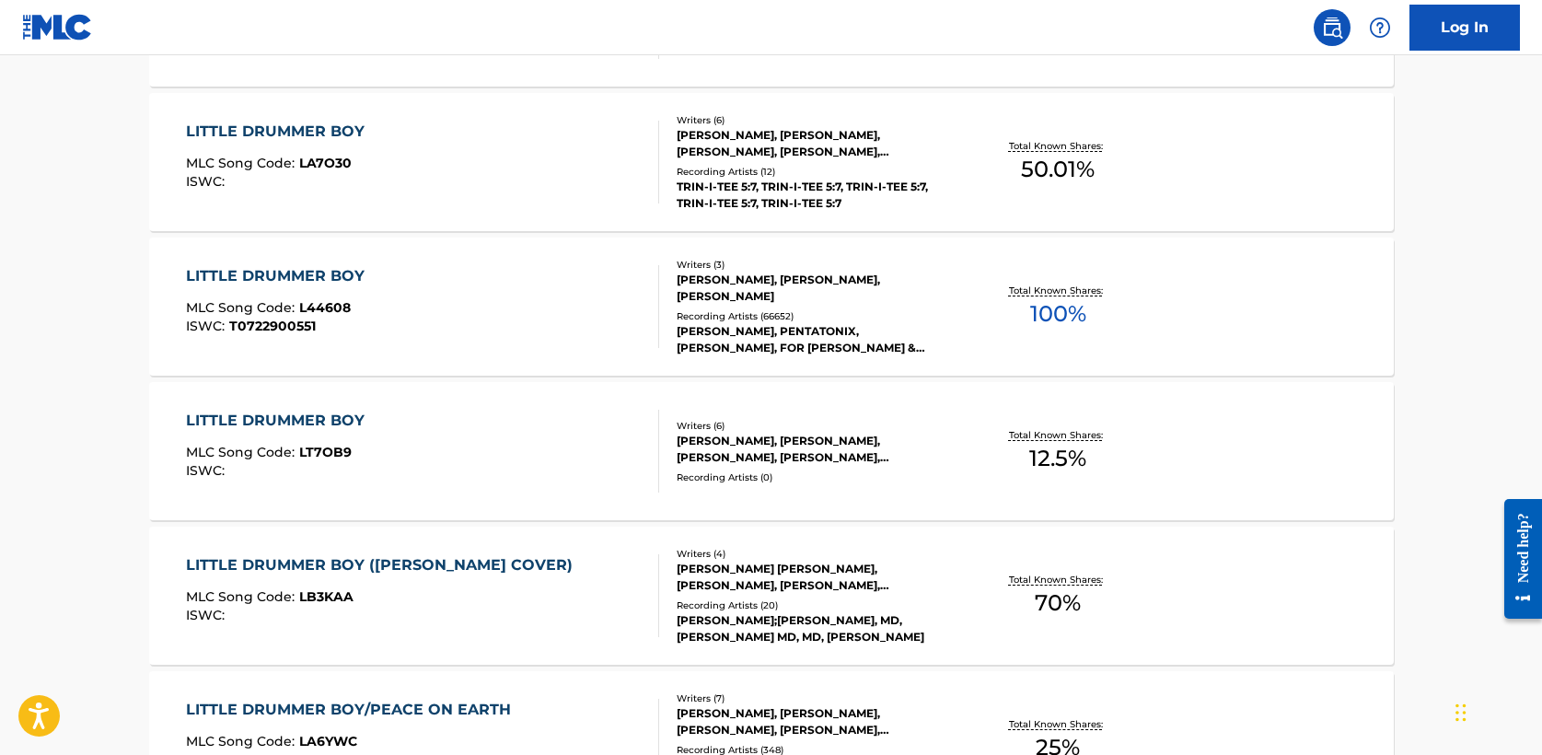
click at [264, 268] on div "LITTLE DRUMMER BOY" at bounding box center [280, 276] width 188 height 22
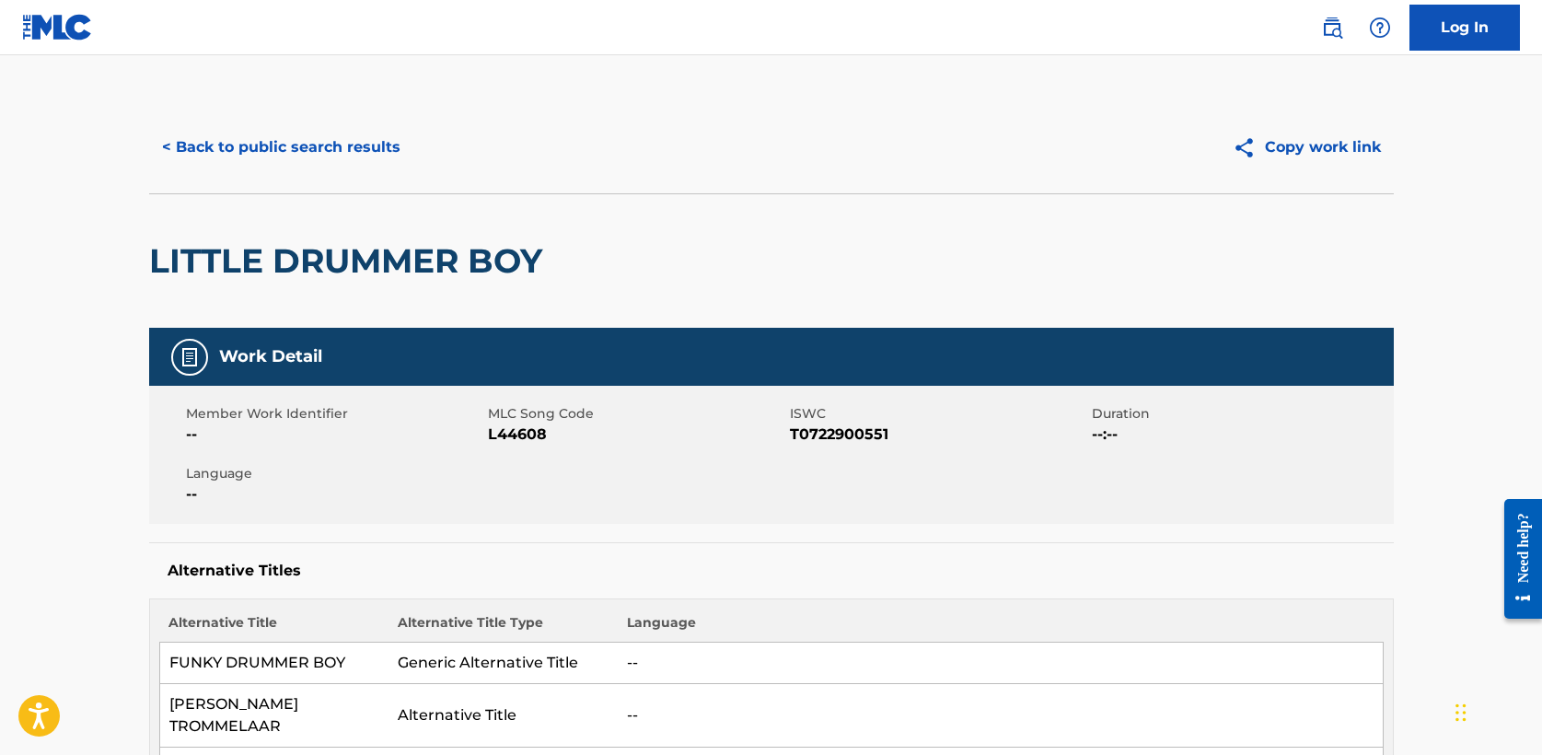
click at [309, 141] on button "< Back to public search results" at bounding box center [281, 147] width 264 height 46
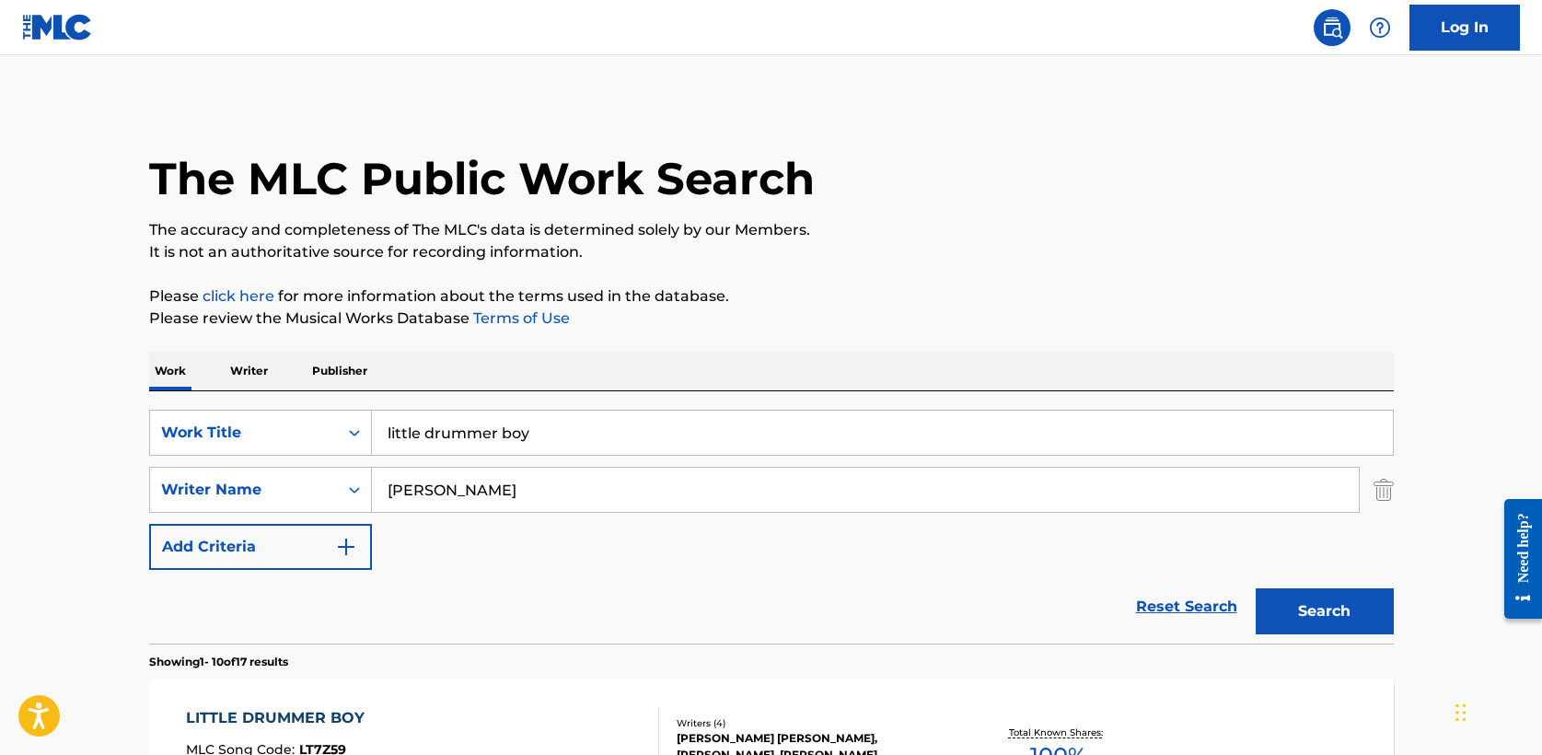
drag, startPoint x: 556, startPoint y: 438, endPoint x: 122, endPoint y: 425, distance: 433.9
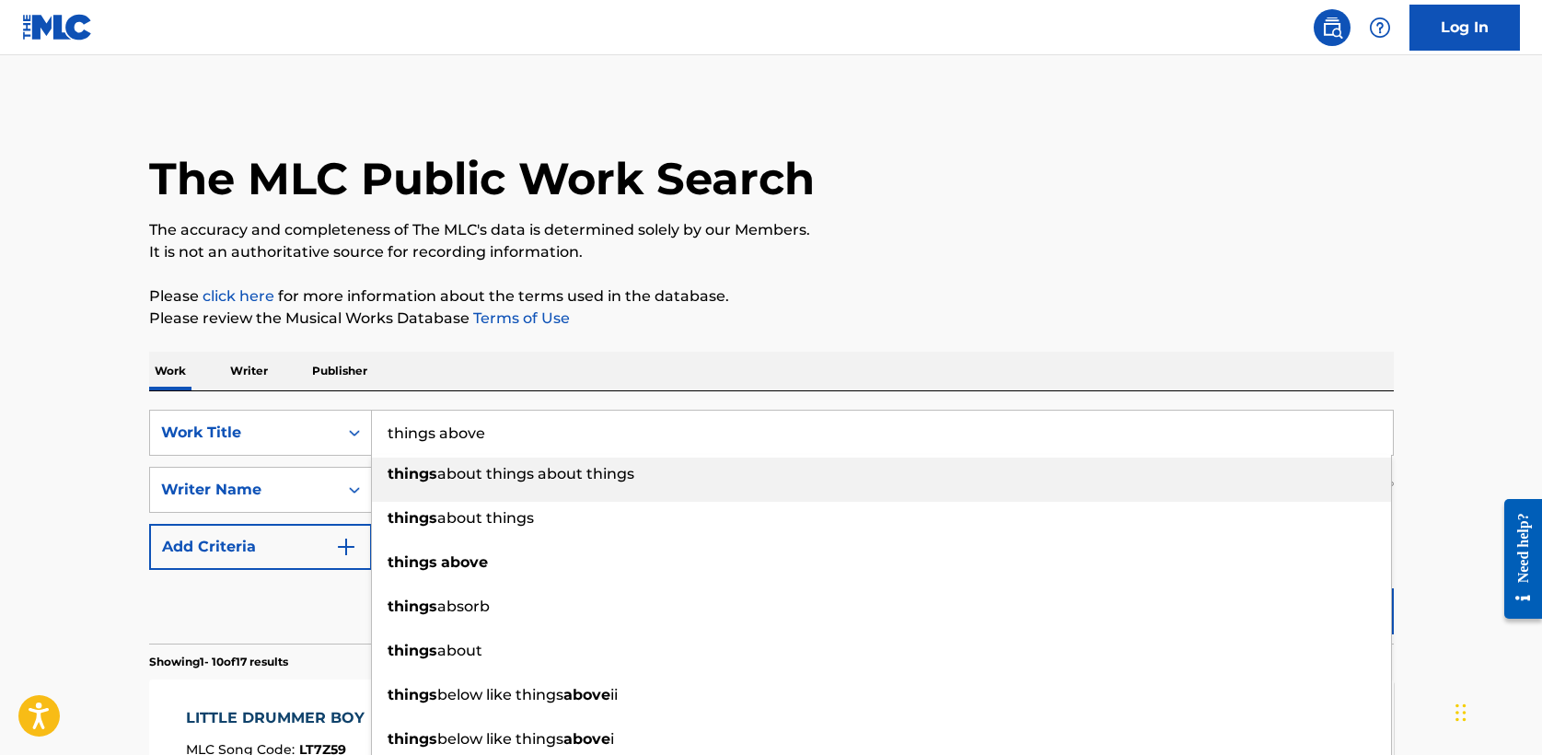
type input "things above"
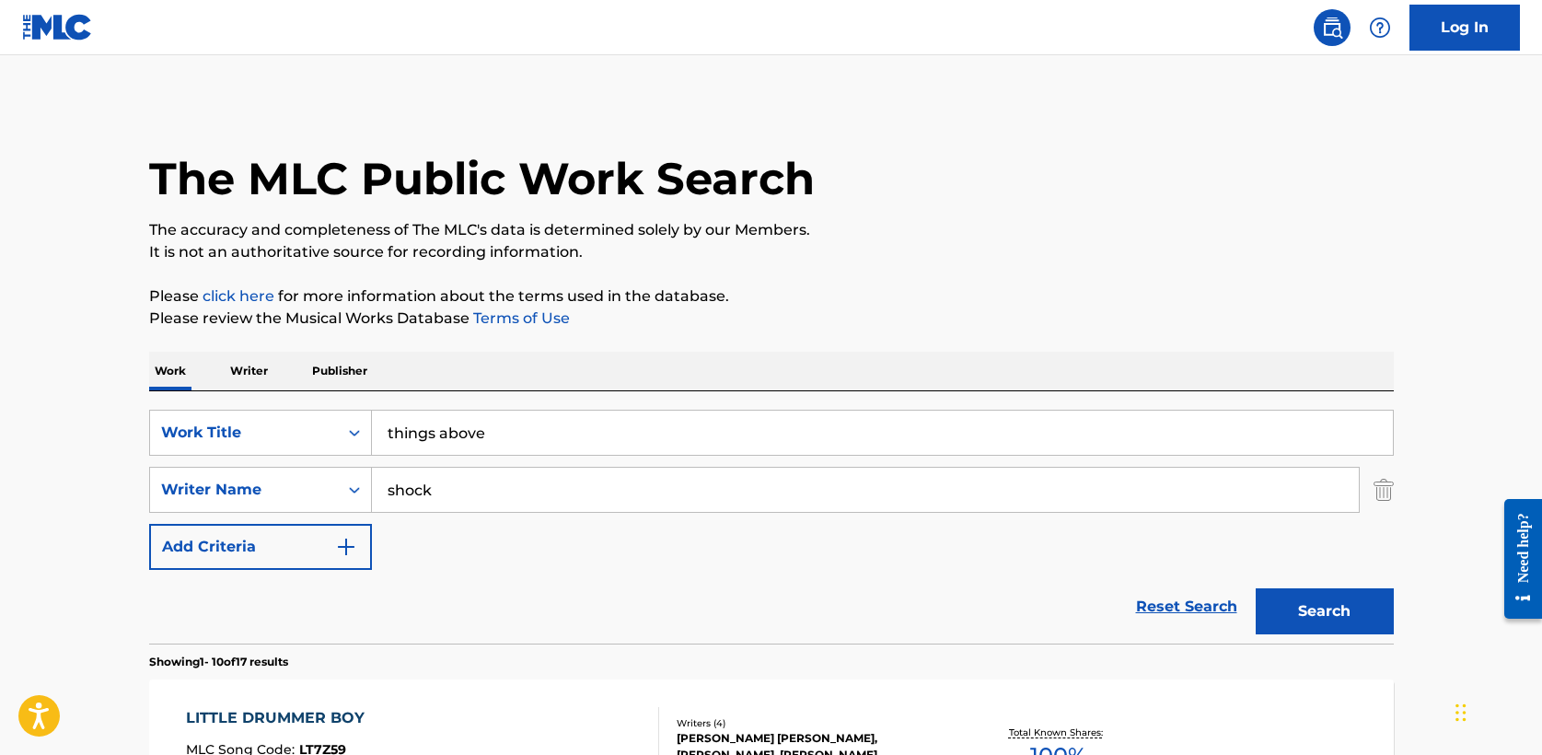
type input "shock"
click at [1256, 588] on button "Search" at bounding box center [1325, 611] width 138 height 46
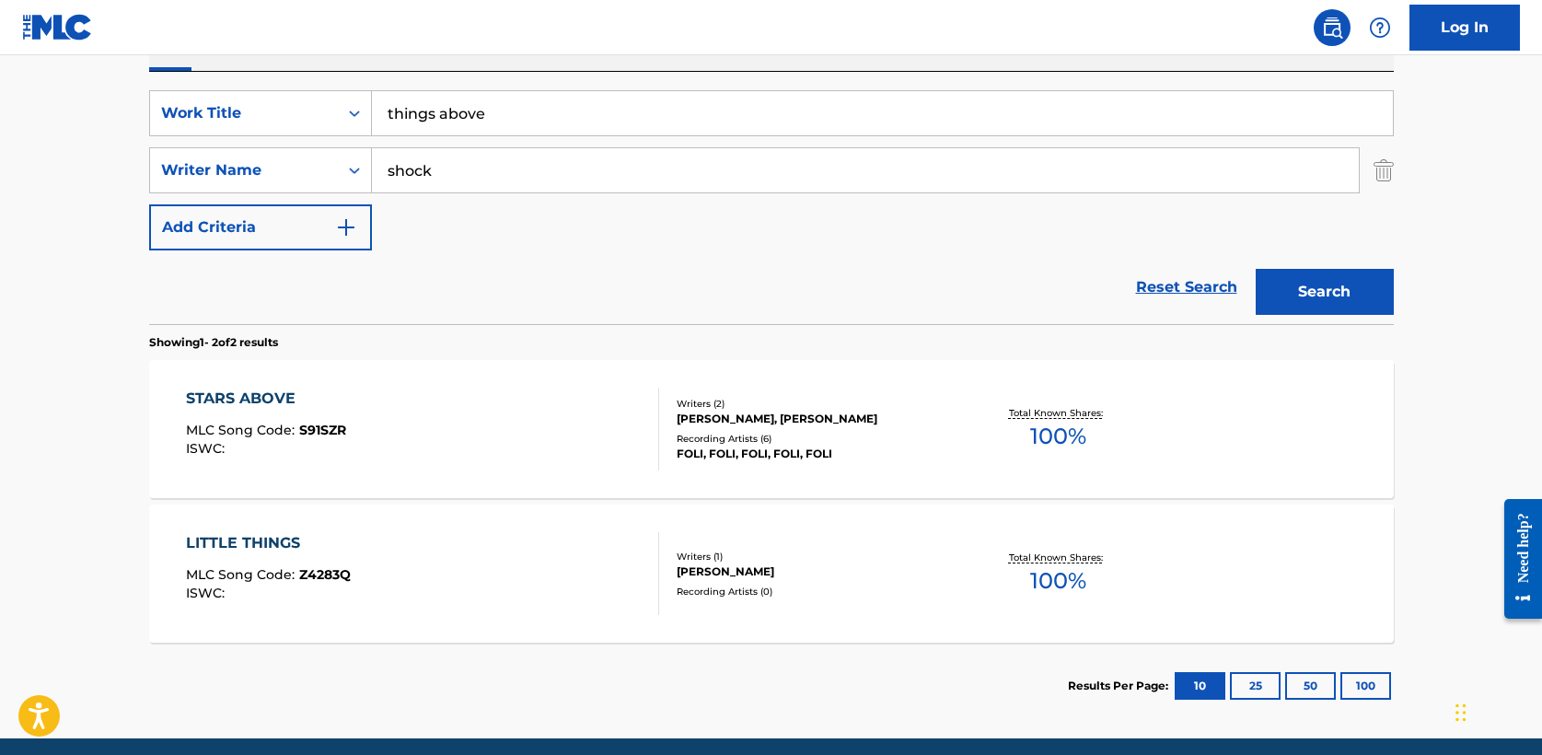
scroll to position [308, 0]
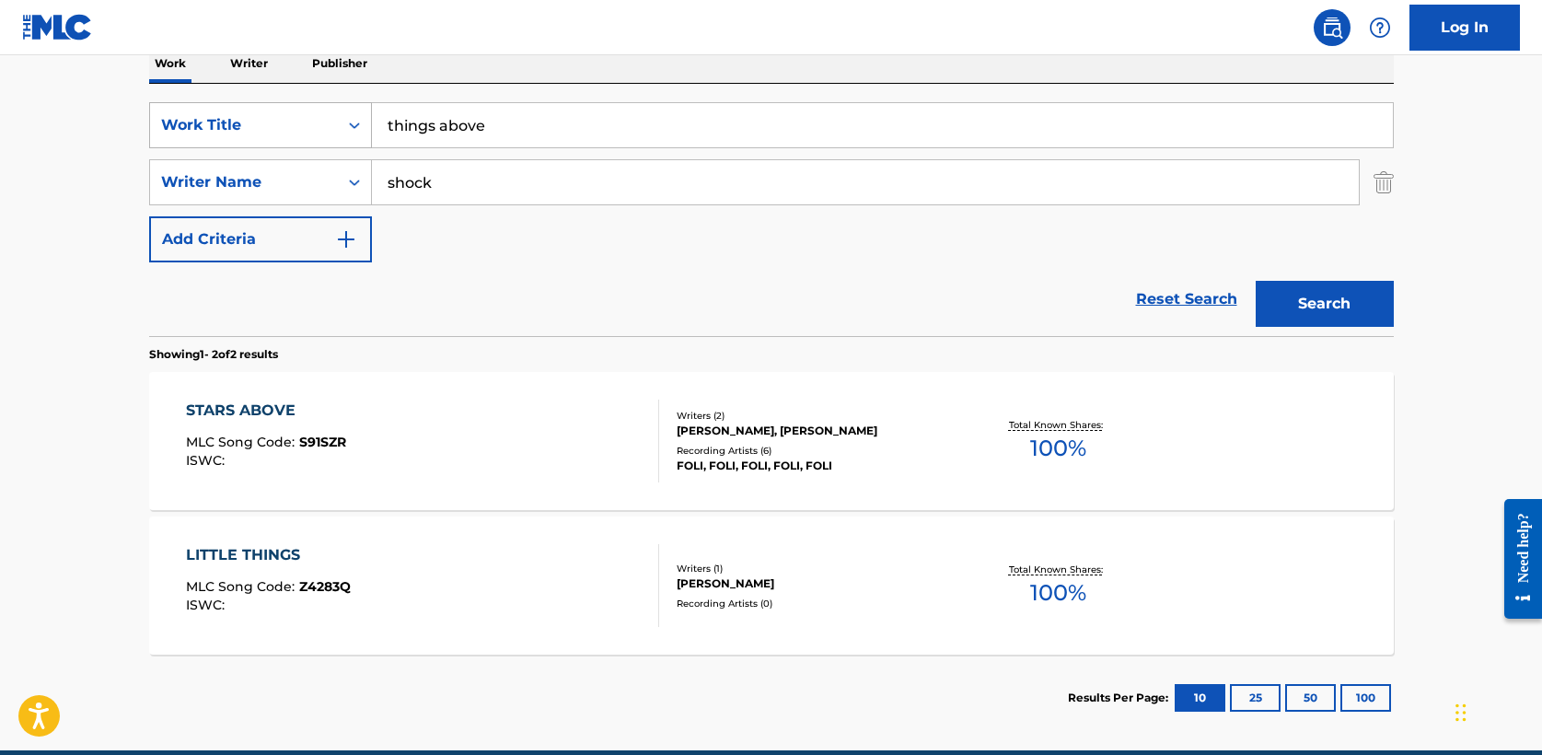
drag, startPoint x: 498, startPoint y: 133, endPoint x: 168, endPoint y: 133, distance: 330.5
click at [168, 133] on div "SearchWithCriteria5a2173f0-7a6b-48a5-aaeb-ae2f49c14e6e Work Title things above" at bounding box center [771, 125] width 1245 height 46
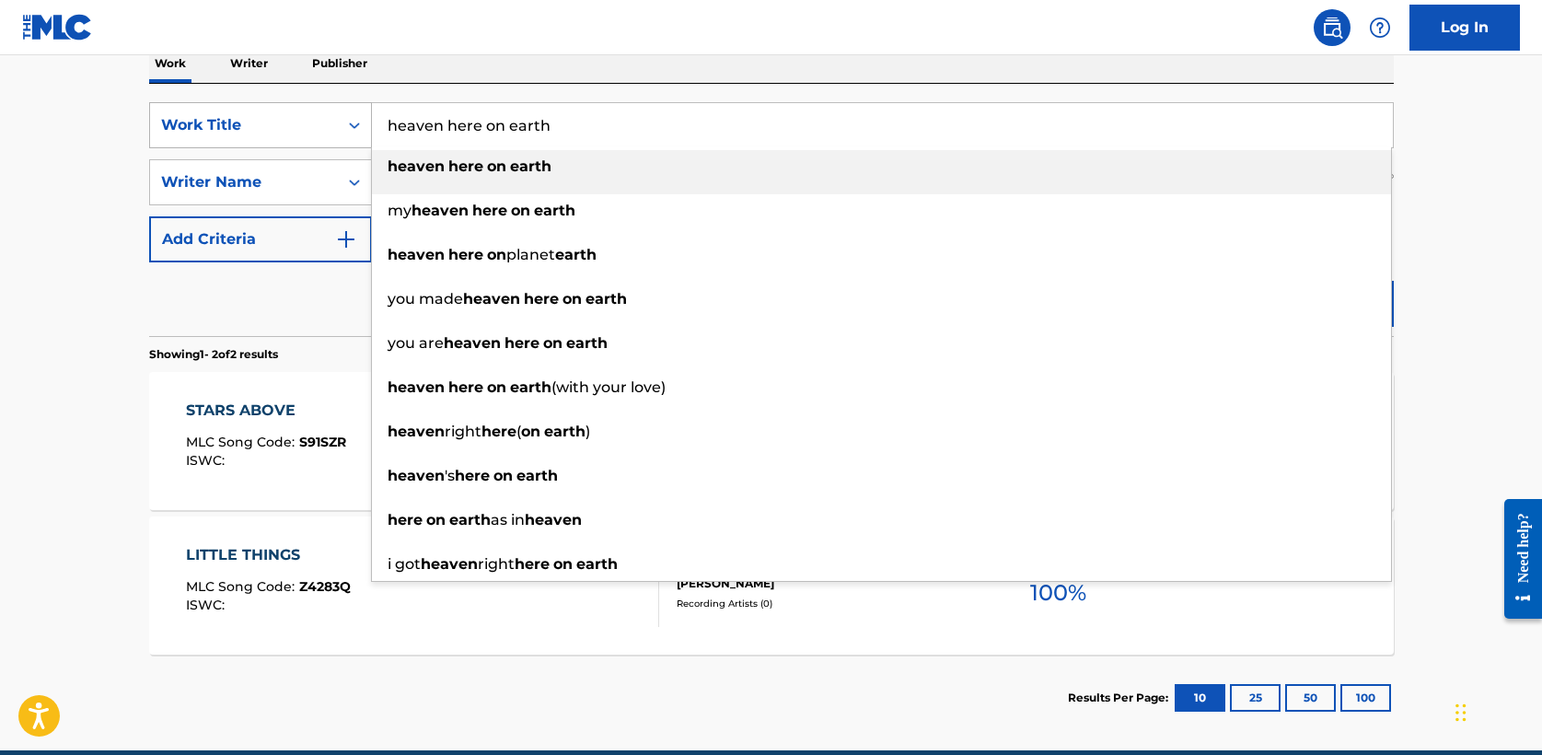
type input "heaven here on earth"
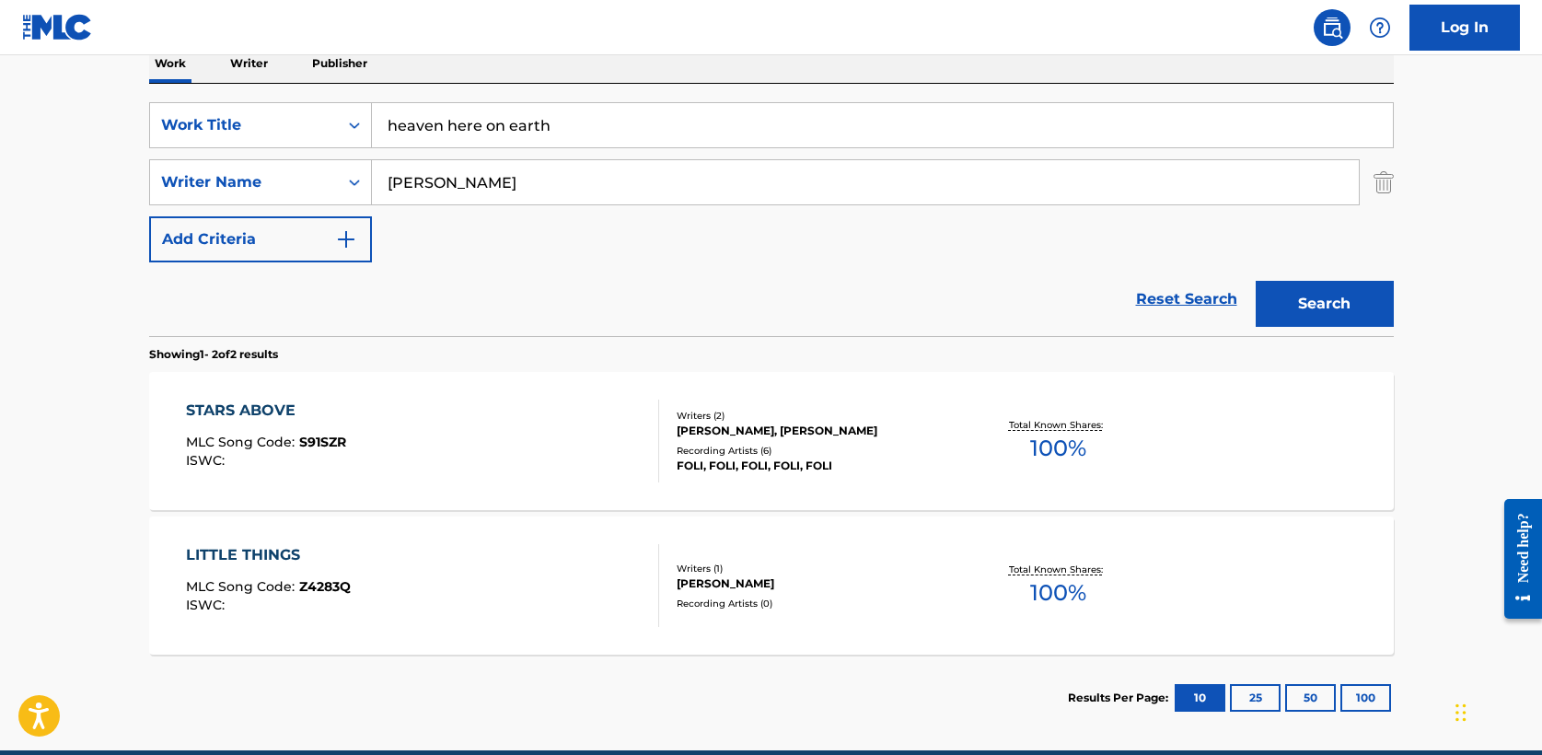
type input "[PERSON_NAME]"
click at [1328, 308] on button "Search" at bounding box center [1325, 304] width 138 height 46
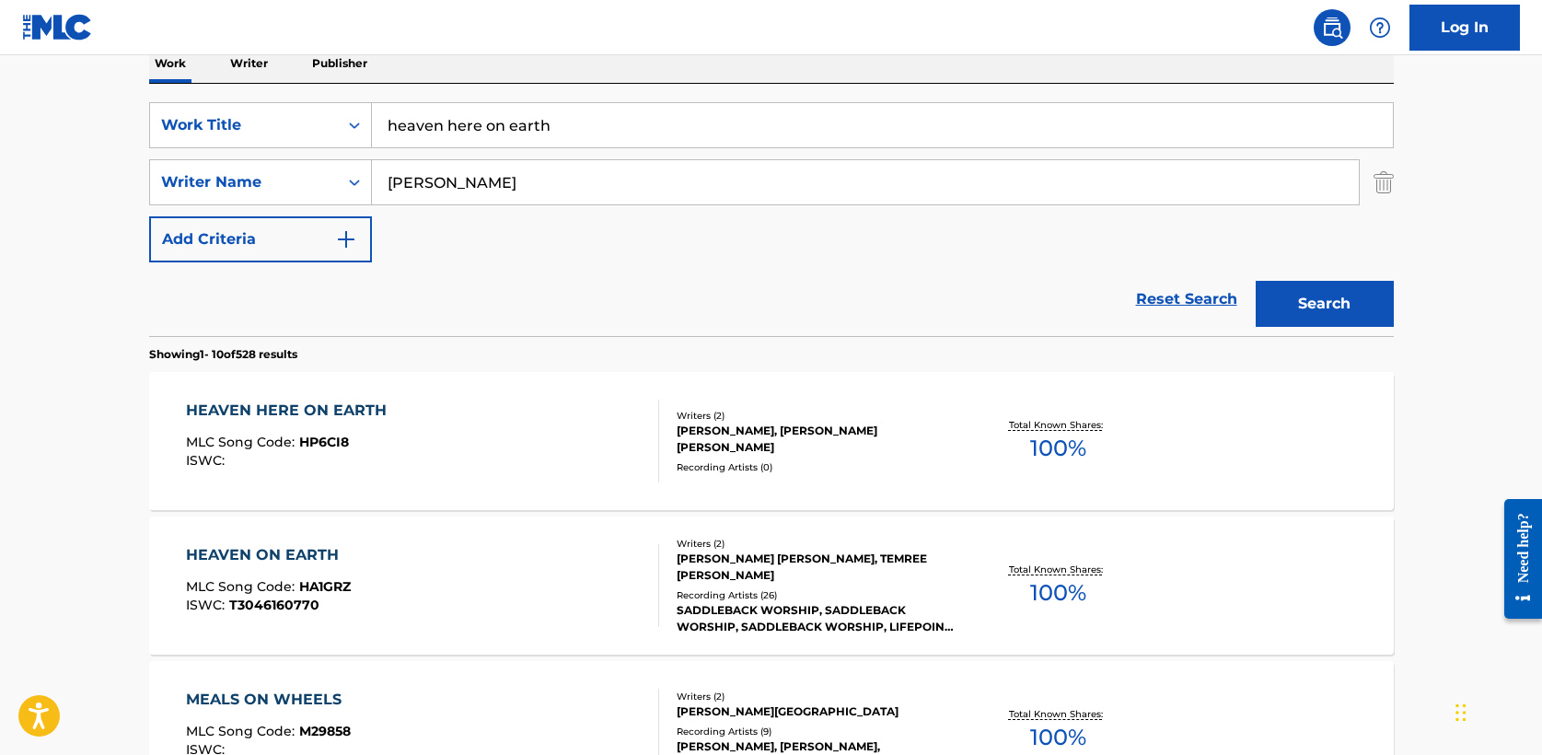
click at [348, 405] on div "HEAVEN HERE ON EARTH" at bounding box center [291, 411] width 210 height 22
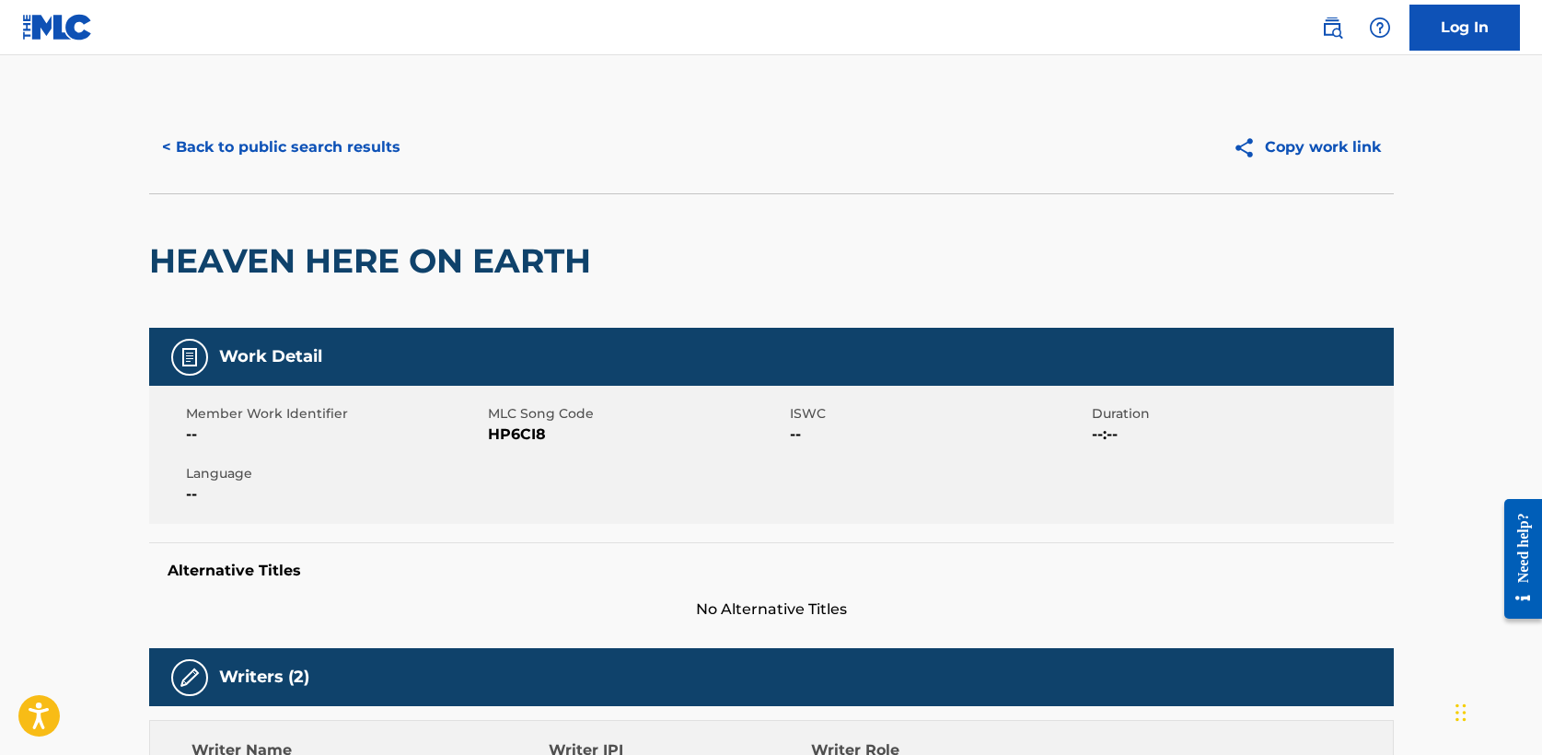
click at [314, 134] on button "< Back to public search results" at bounding box center [281, 147] width 264 height 46
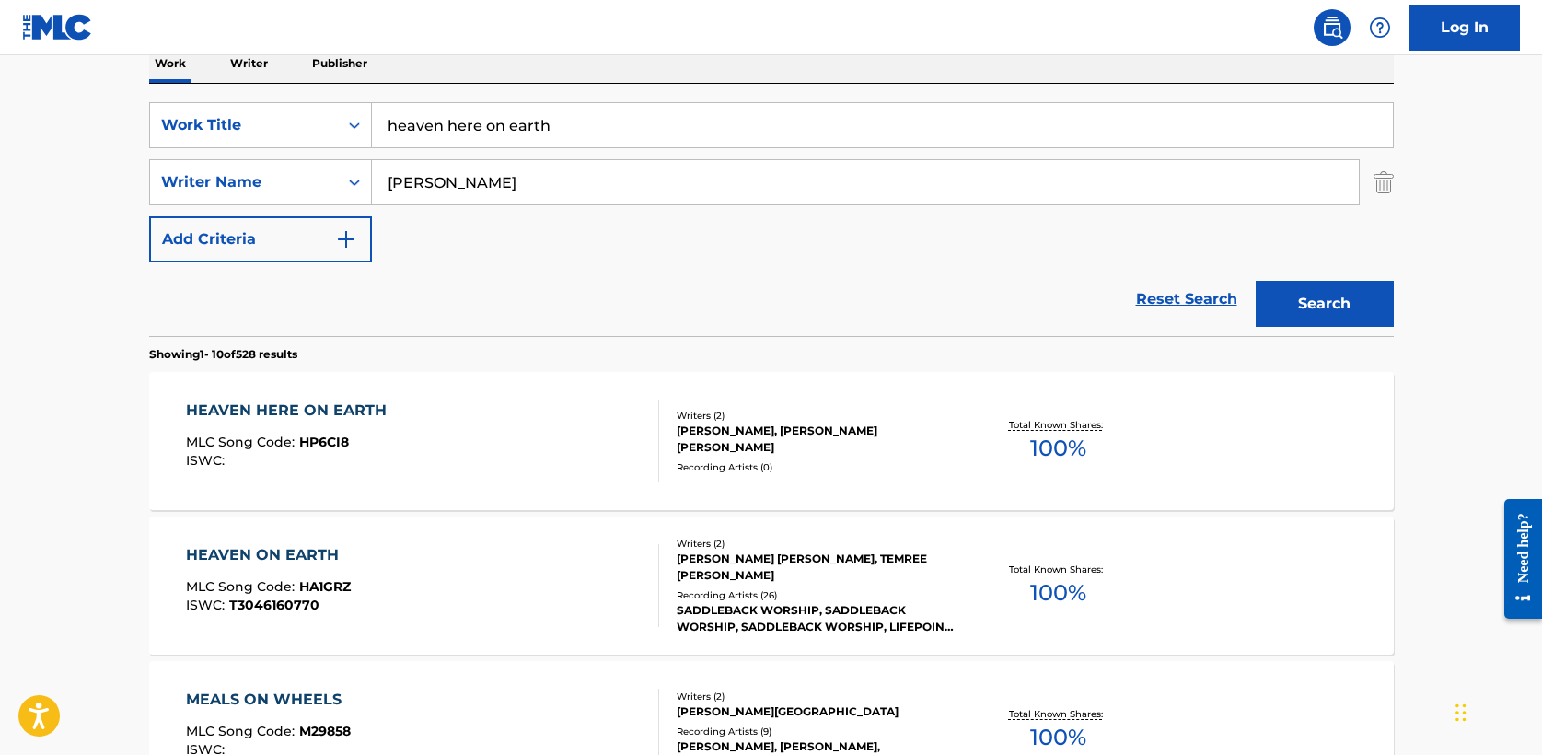
drag, startPoint x: 592, startPoint y: 132, endPoint x: 147, endPoint y: 122, distance: 444.8
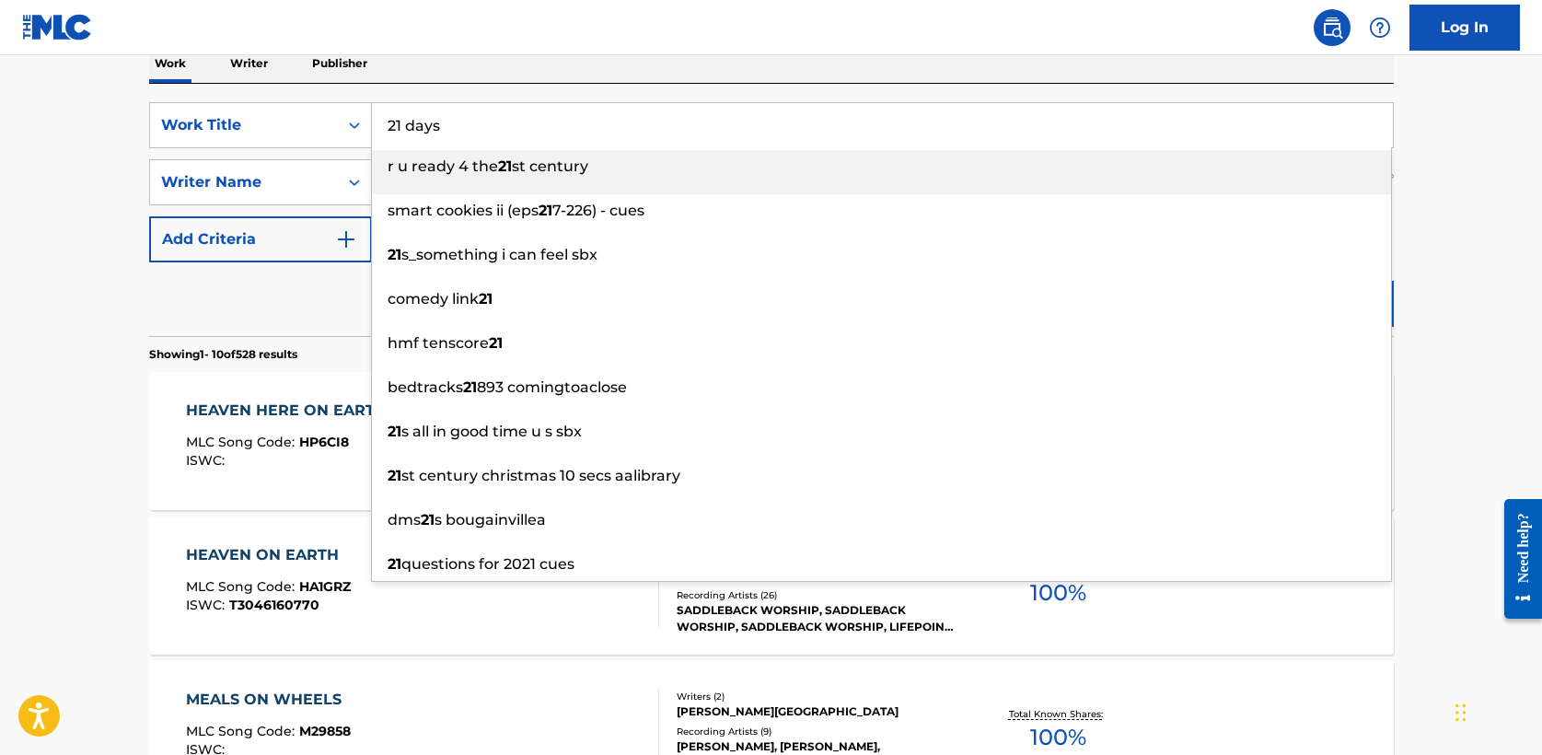
type input "21 days"
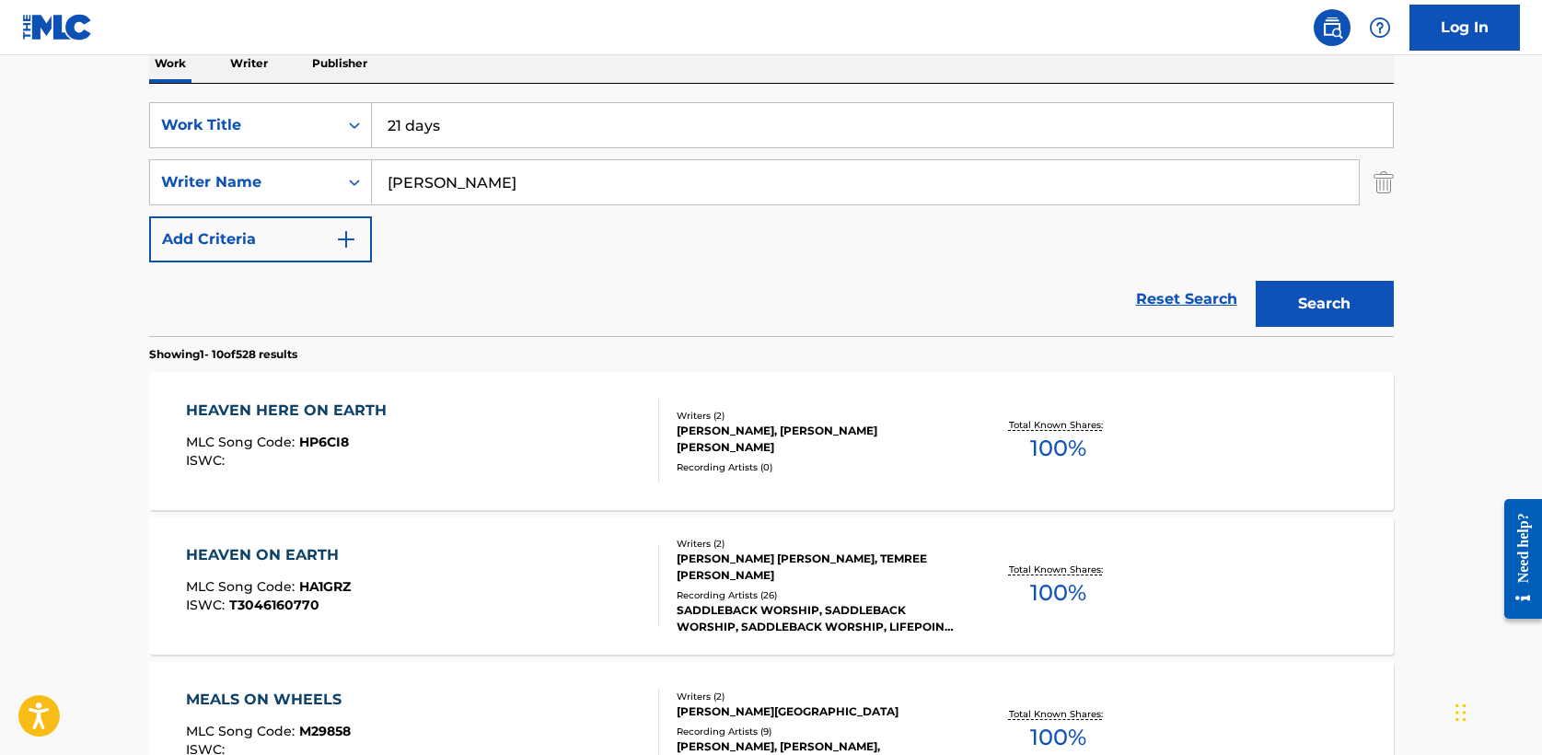
type input "[PERSON_NAME]"
click at [1326, 314] on button "Search" at bounding box center [1325, 304] width 138 height 46
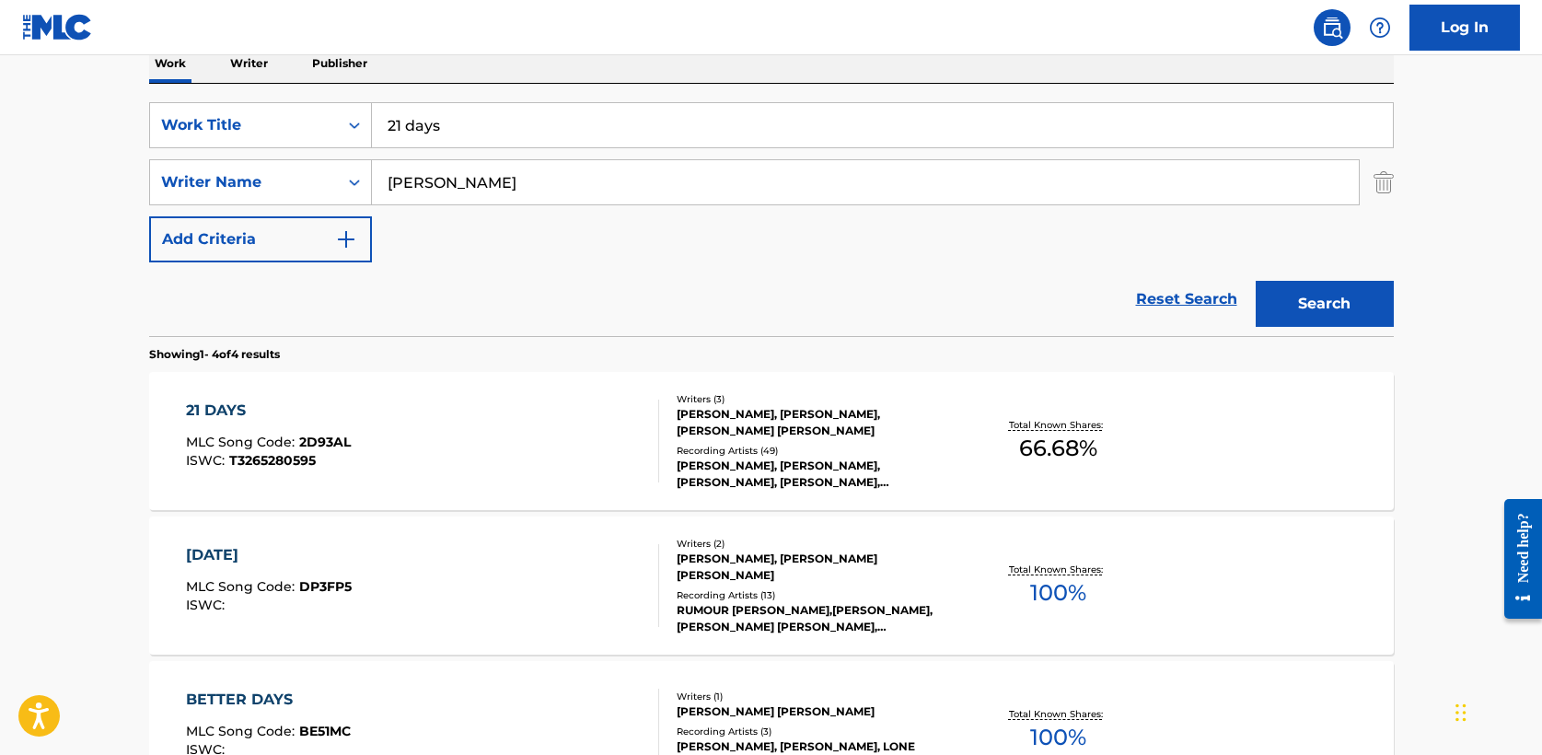
click at [238, 414] on div "21 DAYS" at bounding box center [268, 411] width 165 height 22
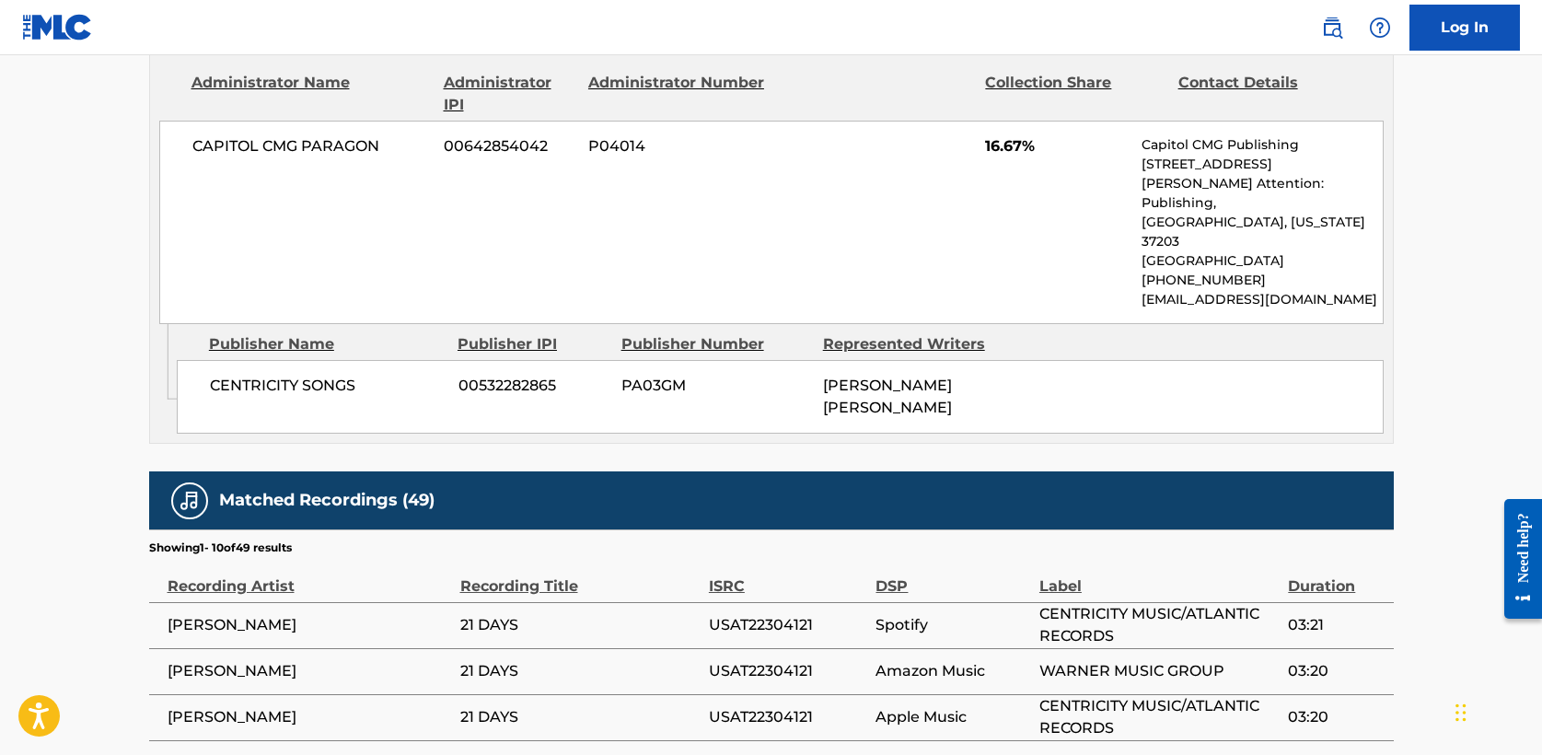
scroll to position [1587, 0]
